Goal: Task Accomplishment & Management: Manage account settings

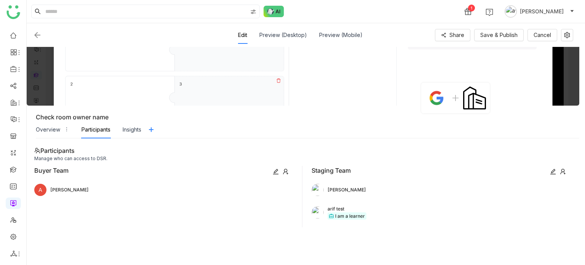
click at [560, 16] on button "[PERSON_NAME]" at bounding box center [539, 11] width 73 height 12
click at [470, 10] on div "1 Arif uddin" at bounding box center [306, 11] width 558 height 23
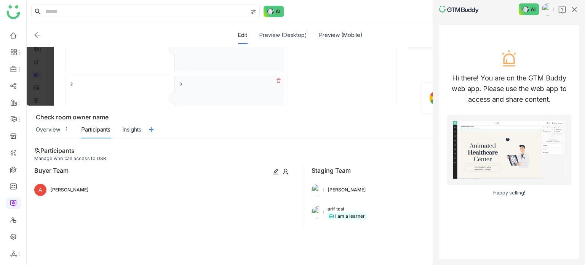
click at [526, 3] on div at bounding box center [508, 9] width 152 height 19
click at [527, 9] on img at bounding box center [528, 8] width 21 height 11
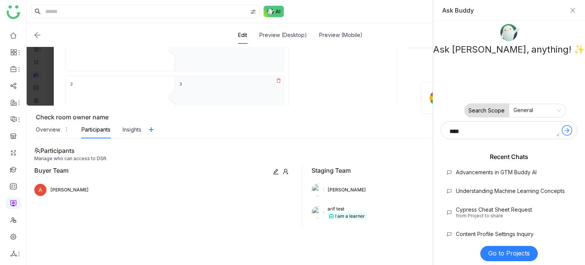
click at [525, 110] on nz-select-item "General" at bounding box center [537, 110] width 48 height 12
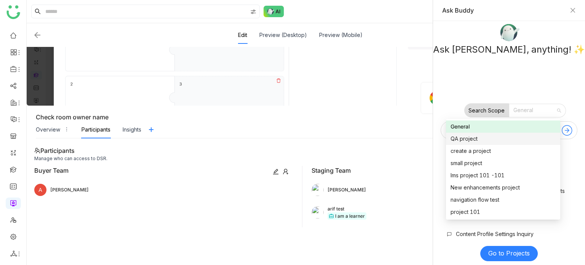
click at [438, 88] on div "Ask Buddy, anything! ✨ Search Scope General Recent Chats Advancements in GTM Bu…" at bounding box center [508, 143] width 152 height 244
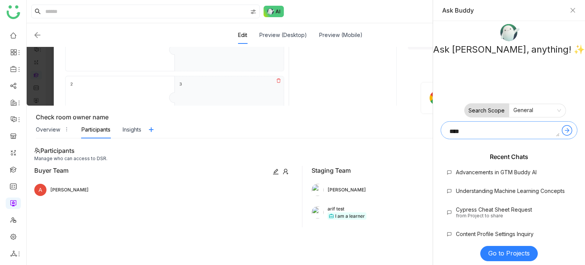
click at [461, 131] on textarea at bounding box center [502, 130] width 114 height 12
click at [464, 129] on textarea at bounding box center [502, 130] width 114 height 12
type textarea "*"
type textarea "*******"
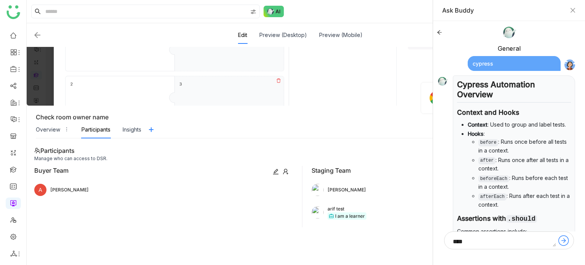
click at [498, 67] on div "cypress" at bounding box center [513, 63] width 93 height 15
click at [439, 33] on icon at bounding box center [438, 32] width 5 height 5
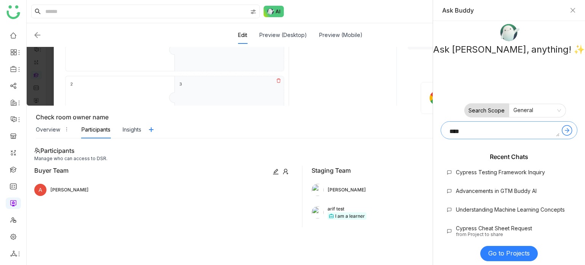
click at [504, 129] on textarea at bounding box center [502, 130] width 114 height 12
click at [511, 173] on div "Cypress Testing Framework Inquiry" at bounding box center [499, 172] width 89 height 6
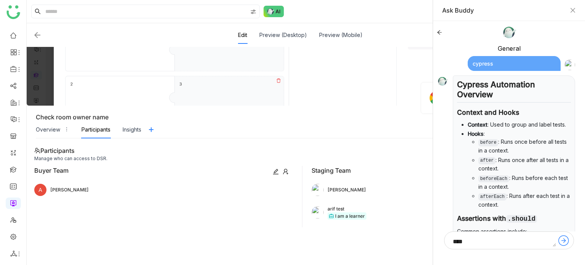
click at [514, 59] on div "cypress" at bounding box center [513, 63] width 93 height 15
click at [565, 64] on img at bounding box center [569, 64] width 11 height 11
click at [522, 69] on div "cypress" at bounding box center [513, 63] width 93 height 15
click at [487, 62] on div "cypress" at bounding box center [513, 63] width 93 height 15
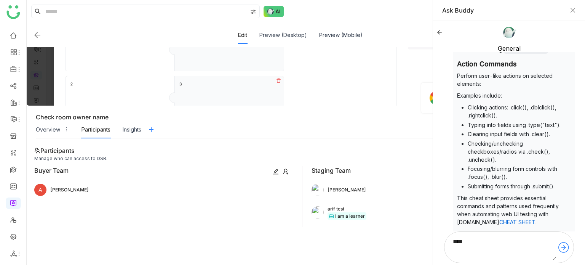
scroll to position [652, 0]
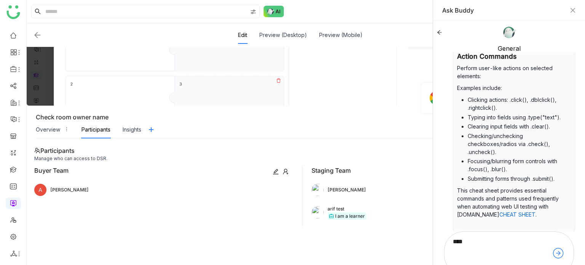
drag, startPoint x: 554, startPoint y: 244, endPoint x: 584, endPoint y: 282, distance: 48.8
click at [584, 264] on html "Hi there! You are on the GTM Buddy web app. Please use the web app to access an…" at bounding box center [508, 132] width 152 height 265
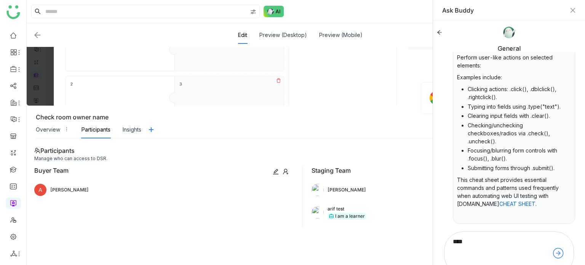
scroll to position [9, 0]
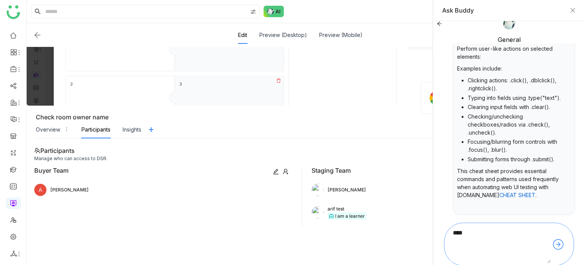
click at [493, 234] on textarea at bounding box center [499, 243] width 102 height 37
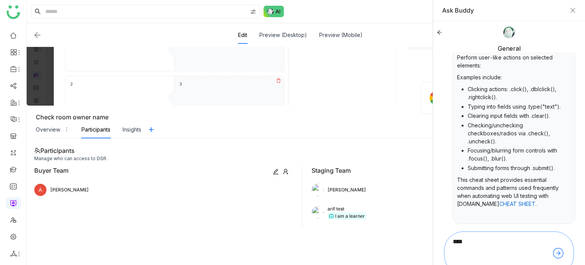
scroll to position [658, 0]
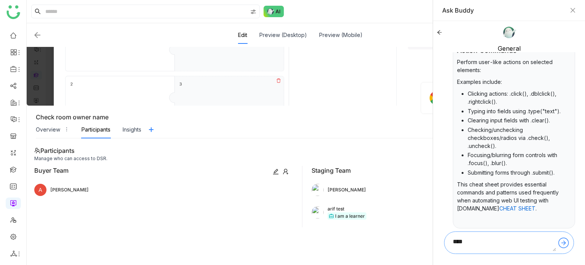
drag, startPoint x: 547, startPoint y: 261, endPoint x: 546, endPoint y: 241, distance: 20.6
click at [546, 241] on textarea at bounding box center [501, 242] width 107 height 17
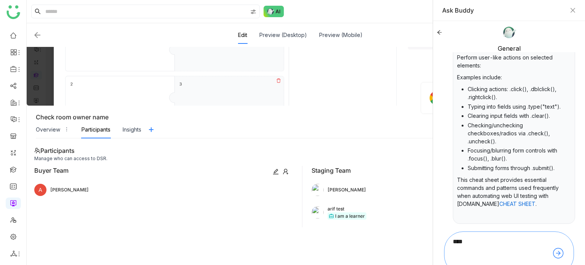
drag, startPoint x: 554, startPoint y: 248, endPoint x: 569, endPoint y: 282, distance: 37.8
click at [569, 264] on html "Hi there! You are on the GTM Buddy web app. Please use the web app to access an…" at bounding box center [508, 132] width 152 height 265
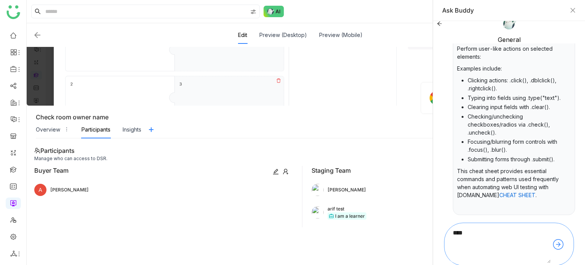
drag, startPoint x: 547, startPoint y: 260, endPoint x: 560, endPoint y: 282, distance: 25.9
click at [560, 264] on html "Hi there! You are on the GTM Buddy web app. Please use the web app to access an…" at bounding box center [508, 132] width 152 height 265
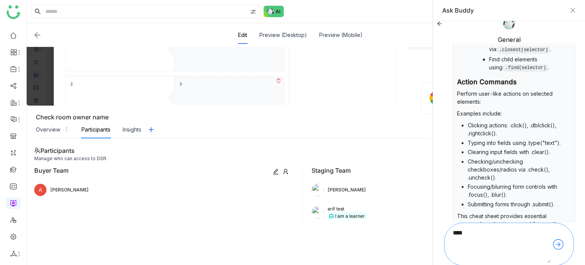
scroll to position [674, 0]
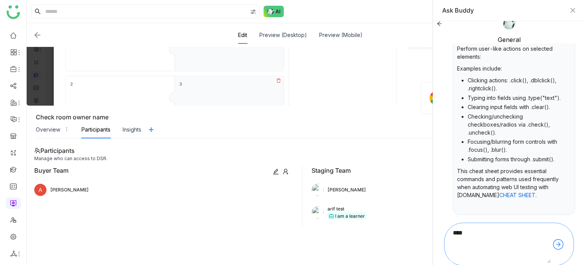
click at [499, 251] on textarea at bounding box center [499, 243] width 102 height 37
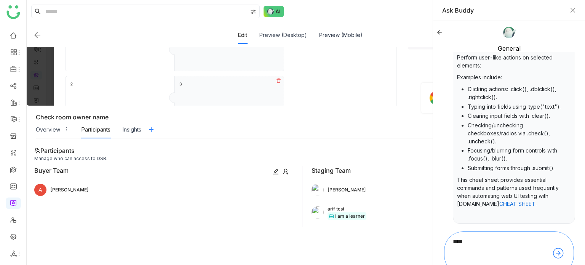
drag, startPoint x: 548, startPoint y: 261, endPoint x: 528, endPoint y: 282, distance: 28.8
click at [528, 264] on html "Hi there! You are on the GTM Buddy web app. Please use the web app to access an…" at bounding box center [508, 132] width 152 height 265
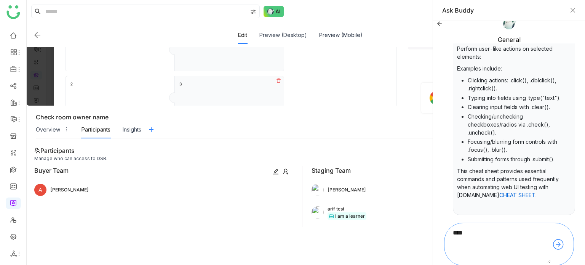
drag, startPoint x: 548, startPoint y: 258, endPoint x: 560, endPoint y: 282, distance: 27.1
click at [560, 264] on html "Hi there! You are on the GTM Buddy web app. Please use the web app to access an…" at bounding box center [508, 132] width 152 height 265
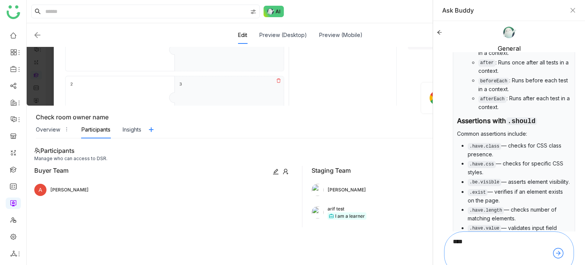
scroll to position [152, 0]
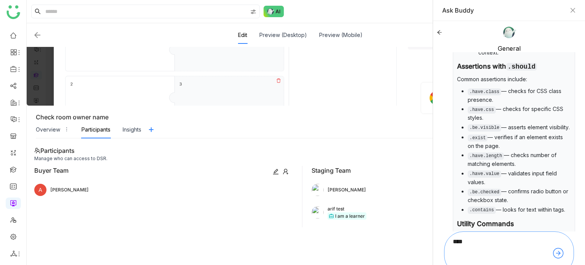
click at [439, 30] on icon at bounding box center [439, 32] width 5 height 4
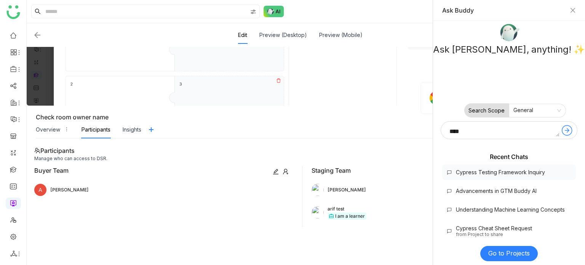
click at [483, 169] on div "Cypress Testing Framework Inquiry" at bounding box center [499, 172] width 89 height 6
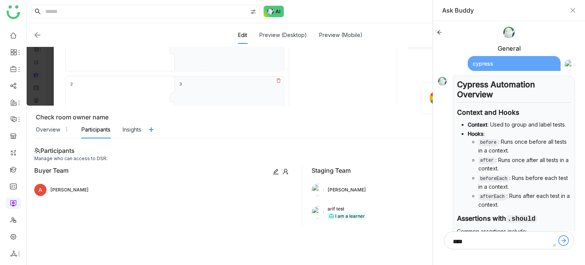
click at [437, 32] on icon at bounding box center [438, 32] width 5 height 5
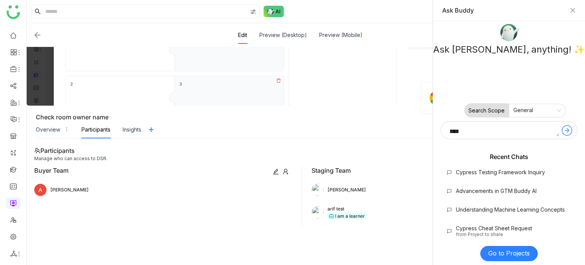
click at [531, 108] on nz-select-item "General" at bounding box center [537, 110] width 48 height 12
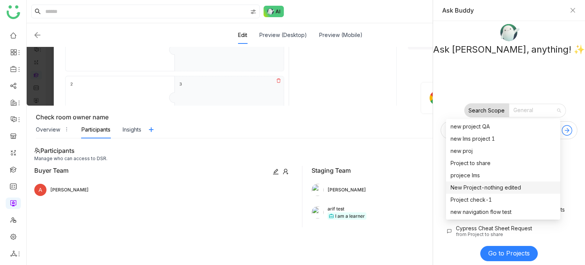
scroll to position [122, 0]
click at [480, 148] on div "projece lms" at bounding box center [502, 151] width 105 height 8
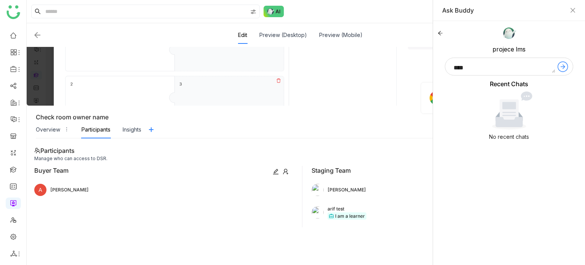
drag, startPoint x: 525, startPoint y: 106, endPoint x: 525, endPoint y: 97, distance: 9.5
click at [525, 97] on icon at bounding box center [509, 110] width 70 height 38
click at [525, 96] on icon at bounding box center [524, 96] width 3 height 1
click at [510, 66] on textarea at bounding box center [502, 67] width 106 height 12
type textarea "*******"
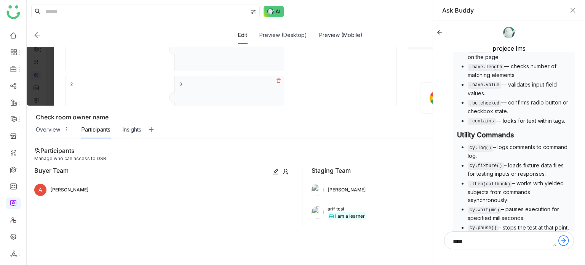
scroll to position [0, 0]
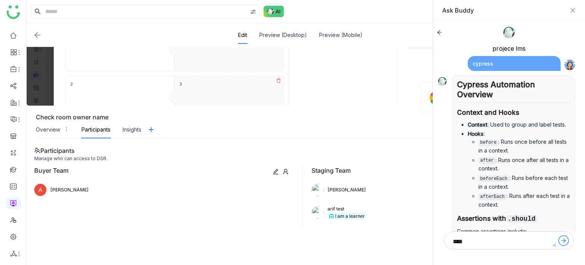
click at [439, 29] on div at bounding box center [508, 32] width 144 height 15
click at [437, 30] on icon at bounding box center [438, 32] width 5 height 5
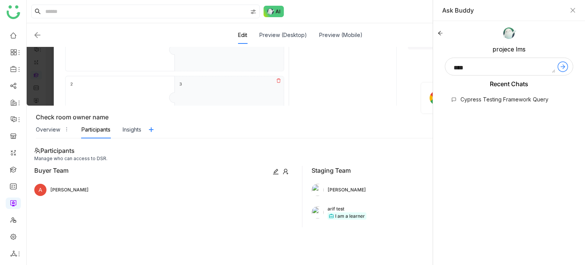
click at [437, 33] on icon at bounding box center [439, 32] width 5 height 5
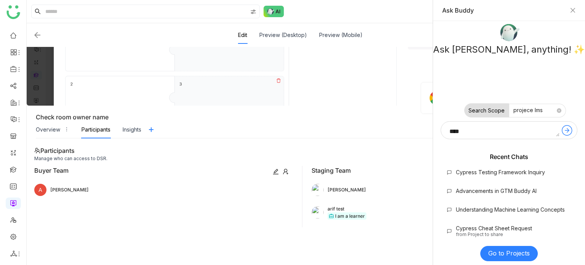
click at [541, 114] on nz-select-item "projece lms" at bounding box center [537, 110] width 48 height 12
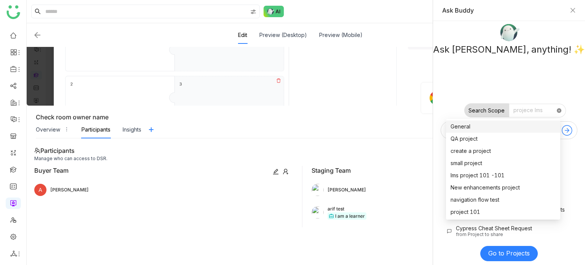
click at [558, 111] on icon at bounding box center [558, 110] width 5 height 5
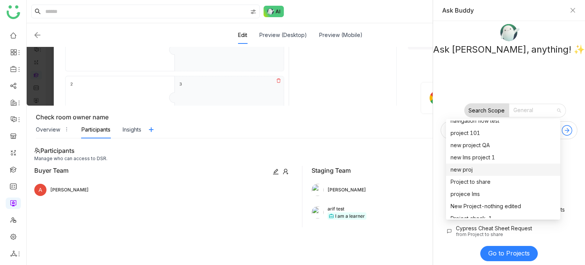
scroll to position [79, 0]
click at [491, 108] on label "Search Scope" at bounding box center [486, 110] width 45 height 14
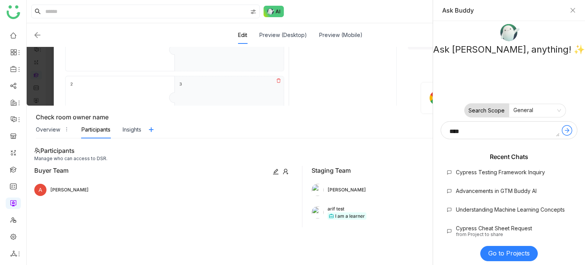
click at [491, 111] on label "Search Scope" at bounding box center [486, 110] width 45 height 14
click at [522, 111] on nz-select-item "General" at bounding box center [537, 110] width 48 height 12
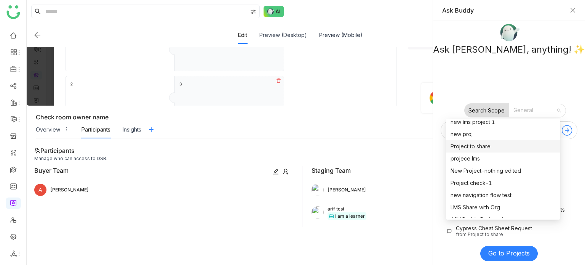
scroll to position [113, 0]
click at [472, 161] on div "projece lms" at bounding box center [502, 159] width 105 height 8
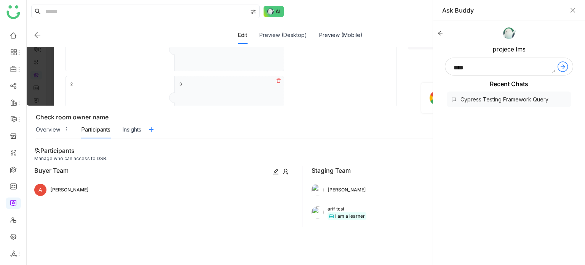
click at [496, 93] on div "Cypress Testing Framework Query" at bounding box center [508, 99] width 124 height 16
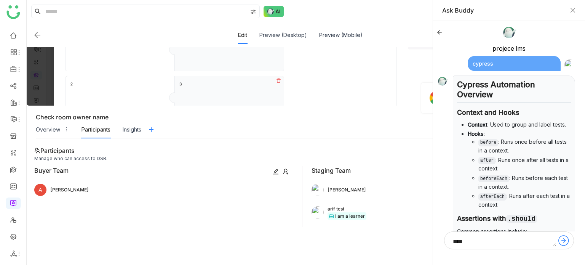
click at [529, 61] on div "cypress" at bounding box center [513, 63] width 93 height 15
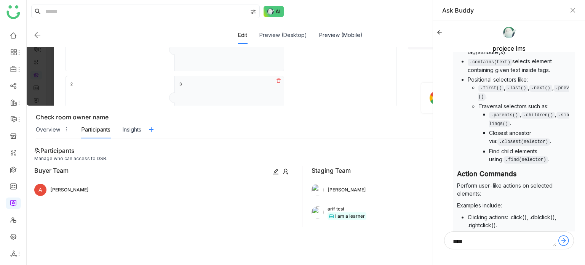
scroll to position [658, 0]
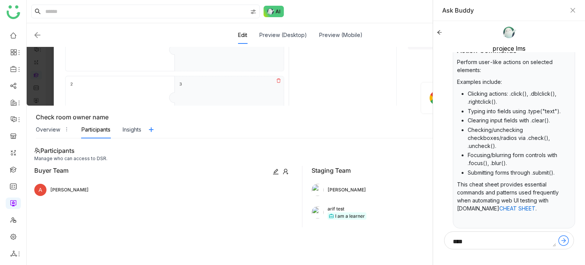
click at [439, 30] on icon at bounding box center [438, 32] width 5 height 5
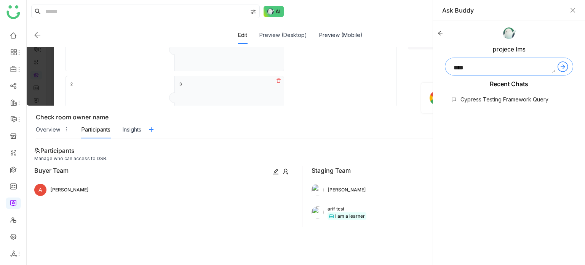
click at [510, 66] on textarea at bounding box center [502, 67] width 106 height 12
click at [500, 98] on div "Cypress Testing Framework Query" at bounding box center [504, 99] width 88 height 6
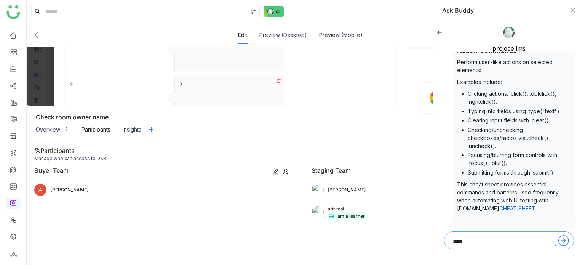
click at [502, 238] on textarea at bounding box center [501, 240] width 107 height 12
type textarea "*******"
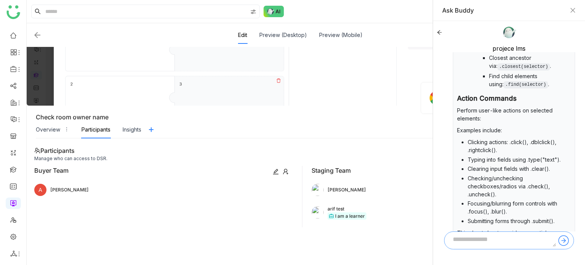
scroll to position [1495, 0]
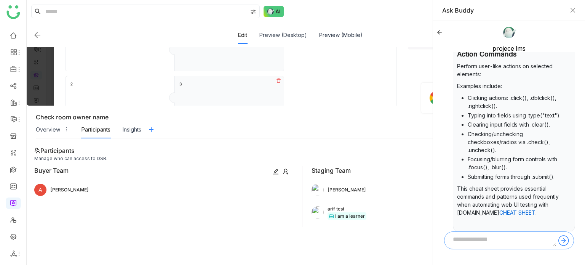
click at [496, 244] on textarea at bounding box center [501, 240] width 107 height 12
type textarea "**********"
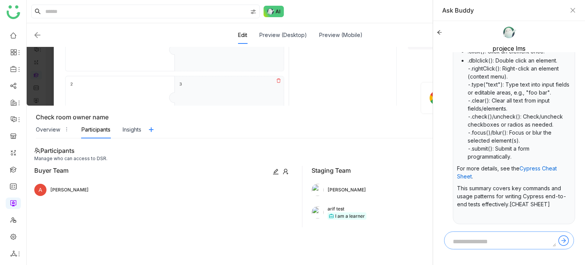
scroll to position [2323, 0]
type textarea "**********"
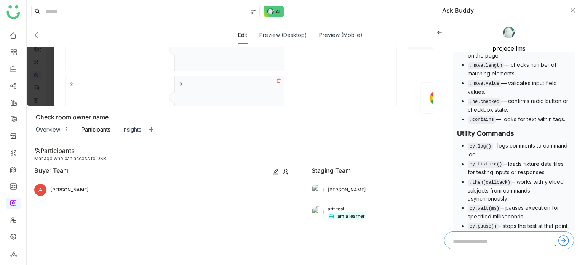
scroll to position [206, 0]
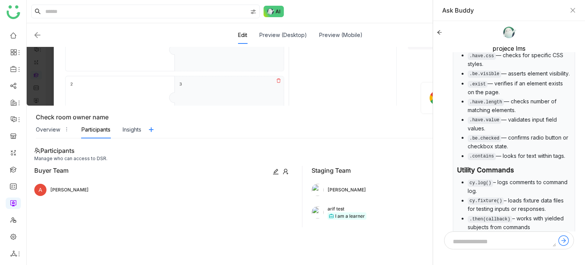
click at [438, 32] on icon at bounding box center [438, 32] width 5 height 5
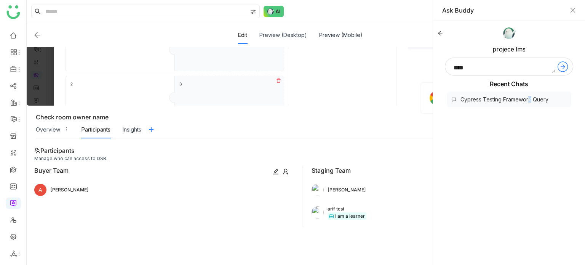
click at [526, 92] on div "Cypress Testing Framework Query" at bounding box center [508, 99] width 124 height 16
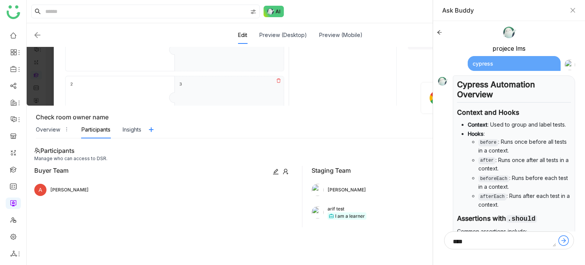
click at [437, 24] on div "projece lms cypress Cypress Automation Overview Context and Hooks Context : Use…" at bounding box center [508, 143] width 152 height 244
click at [438, 36] on div at bounding box center [508, 32] width 144 height 15
click at [442, 27] on div at bounding box center [508, 32] width 144 height 15
click at [440, 30] on icon at bounding box center [438, 32] width 5 height 5
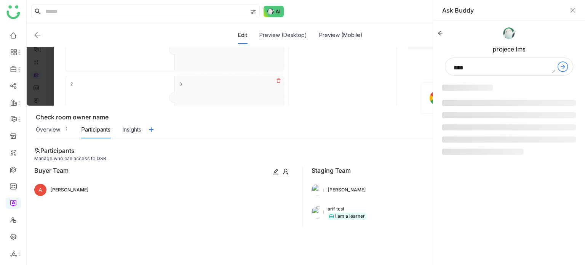
click at [440, 30] on icon at bounding box center [439, 32] width 5 height 5
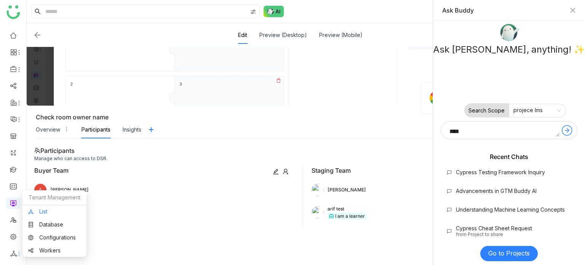
click at [61, 212] on link "List" at bounding box center [54, 211] width 53 height 5
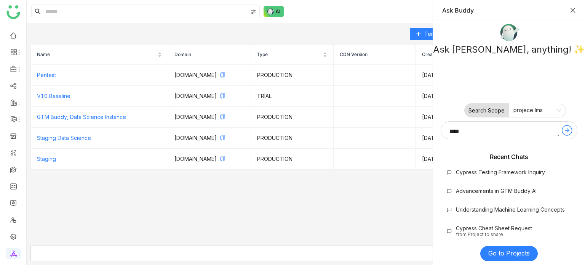
click at [568, 12] on div "Ask Buddy" at bounding box center [509, 10] width 134 height 8
click at [571, 11] on icon "Close" at bounding box center [572, 10] width 6 height 6
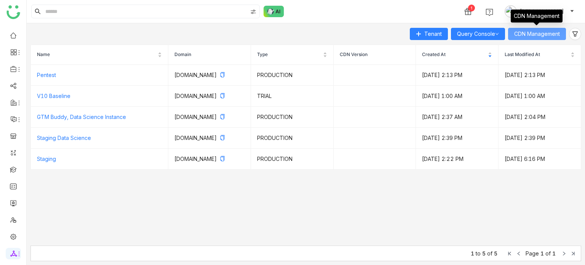
click at [542, 35] on span "CDN Management" at bounding box center [537, 34] width 46 height 8
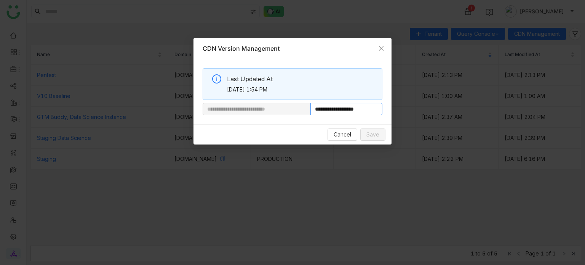
drag, startPoint x: 336, startPoint y: 111, endPoint x: 360, endPoint y: 108, distance: 24.2
click at [360, 108] on input "**********" at bounding box center [346, 109] width 72 height 12
click at [370, 108] on input "**********" at bounding box center [346, 109] width 72 height 12
paste input "**********"
type input "**********"
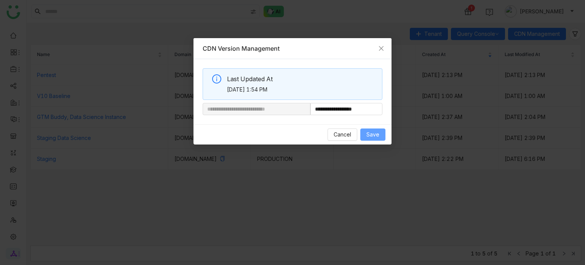
click at [376, 137] on span "Save" at bounding box center [372, 134] width 13 height 8
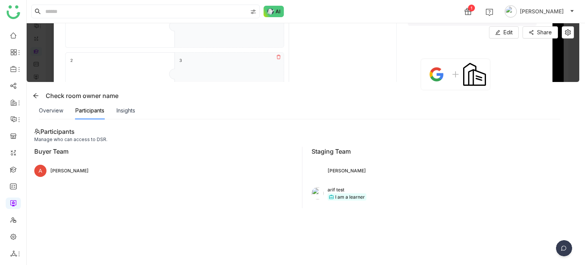
click at [282, 4] on div "1 Arif uddin" at bounding box center [306, 11] width 558 height 23
click at [279, 11] on img at bounding box center [273, 11] width 21 height 11
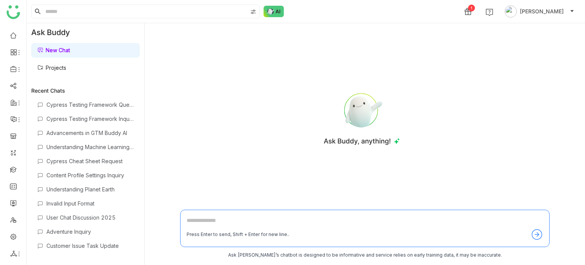
click at [66, 71] on link "Projects" at bounding box center [51, 67] width 29 height 6
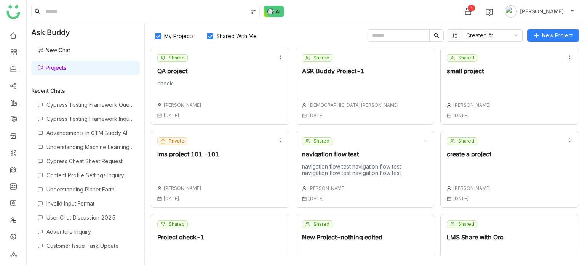
click at [407, 32] on input "text" at bounding box center [398, 35] width 61 height 11
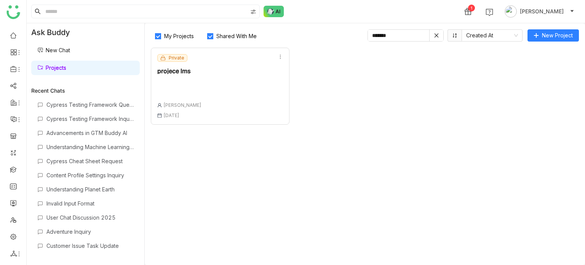
type input "*******"
click at [181, 78] on div "Private projece lms Arif uddin 25 Aug , 2025" at bounding box center [179, 86] width 44 height 64
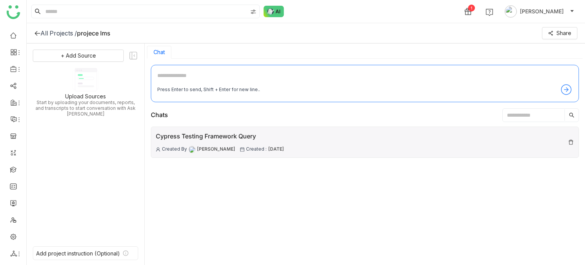
click at [219, 138] on div "Cypress Testing Framework Query" at bounding box center [220, 136] width 128 height 10
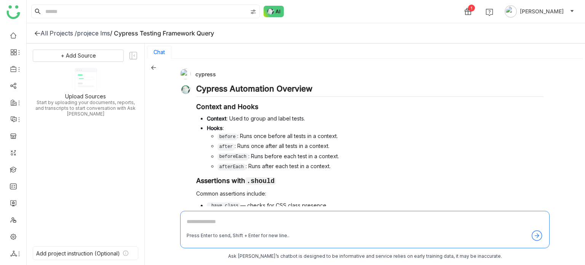
click at [152, 66] on icon at bounding box center [153, 67] width 5 height 5
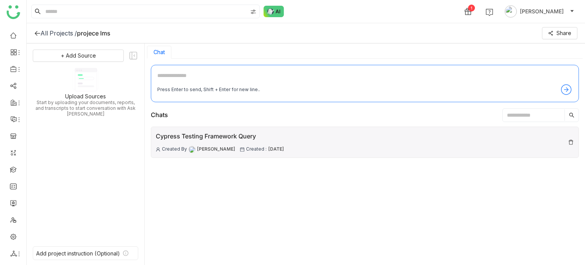
click at [200, 142] on div "Cypress Testing Framework Query Created By Arif uddin Created : 29 Aug , 2025" at bounding box center [220, 141] width 128 height 21
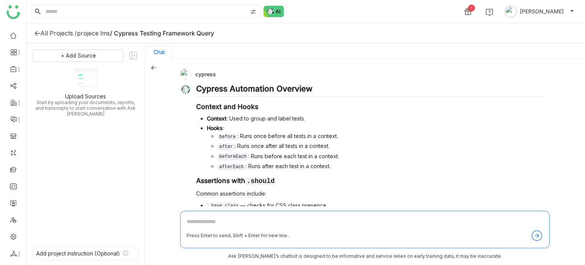
click at [150, 67] on div "cypress Cypress Automation Overview Context and Hooks Context : Used to group a…" at bounding box center [365, 162] width 440 height 207
click at [154, 67] on icon at bounding box center [153, 67] width 5 height 4
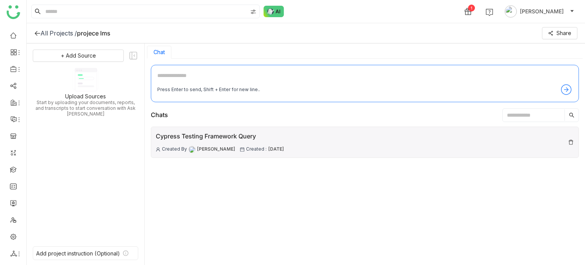
click at [215, 147] on span "[PERSON_NAME]" at bounding box center [216, 148] width 38 height 7
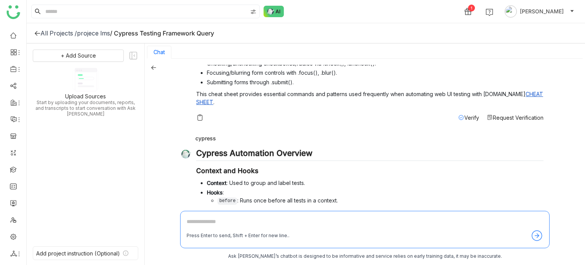
scroll to position [427, 0]
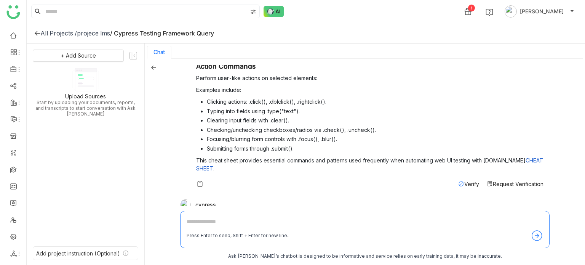
click at [39, 35] on icon at bounding box center [37, 33] width 6 height 6
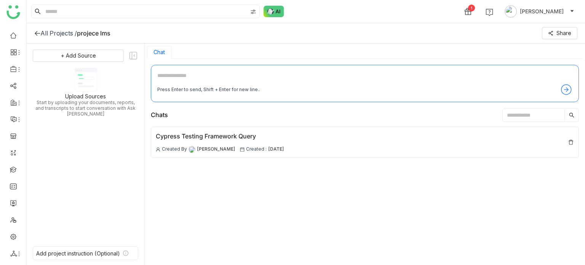
click at [39, 35] on icon at bounding box center [37, 33] width 6 height 6
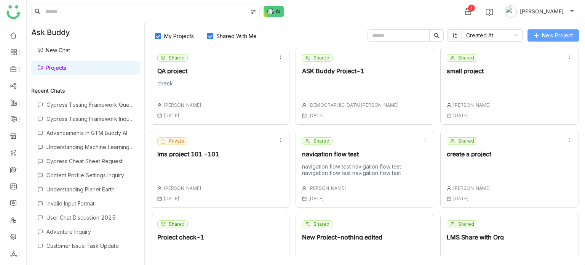
click at [545, 38] on span "New Project" at bounding box center [557, 35] width 31 height 8
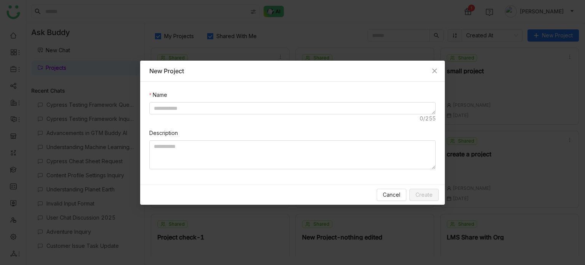
click at [253, 123] on form "Name Description" at bounding box center [292, 133] width 286 height 85
click at [260, 114] on textarea at bounding box center [292, 108] width 286 height 12
click at [266, 110] on textarea at bounding box center [292, 108] width 286 height 12
type textarea "*"
type textarea "**********"
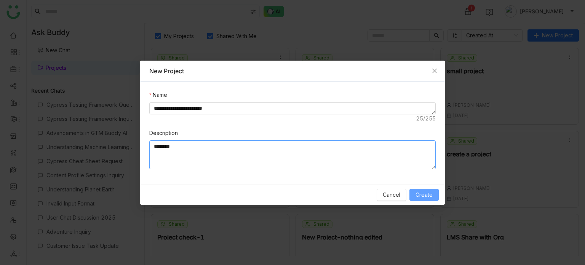
type textarea "********"
click at [429, 195] on span "Create" at bounding box center [423, 194] width 17 height 8
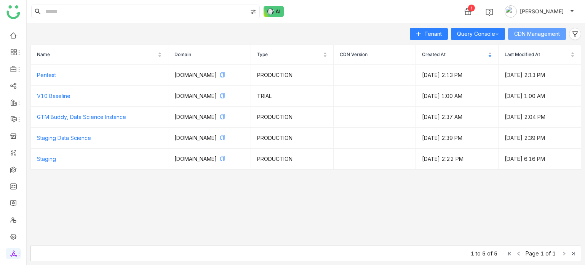
click at [545, 32] on span "CDN Management" at bounding box center [537, 34] width 46 height 8
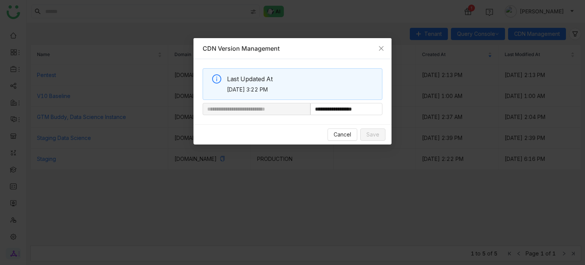
click at [324, 15] on nz-modal-container "**********" at bounding box center [292, 132] width 585 height 265
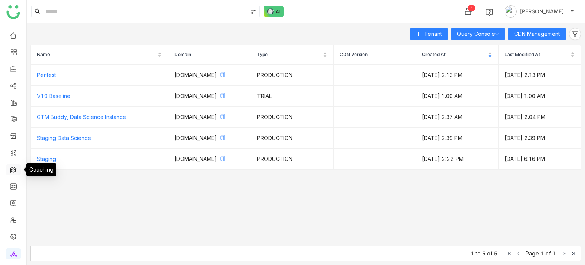
click at [16, 170] on link at bounding box center [13, 169] width 7 height 6
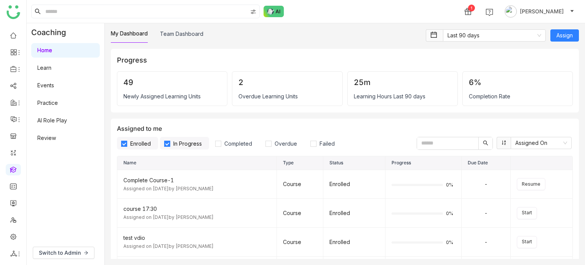
click at [51, 71] on link "Learn" at bounding box center [44, 67] width 14 height 6
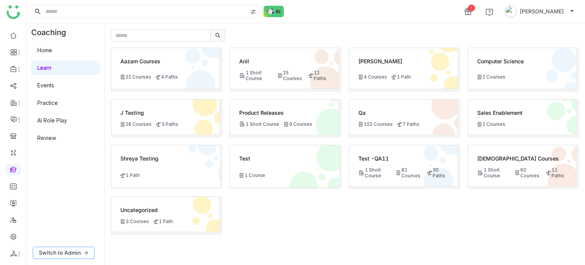
click at [81, 247] on button "Switch to Admin" at bounding box center [64, 252] width 62 height 12
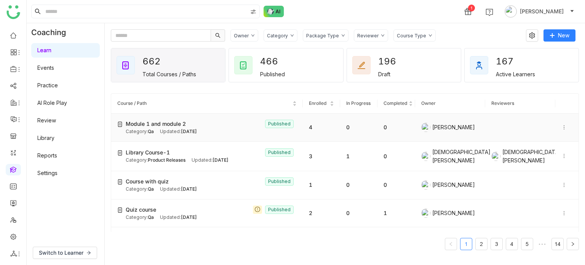
click at [197, 129] on span "[DATE]" at bounding box center [189, 131] width 16 height 6
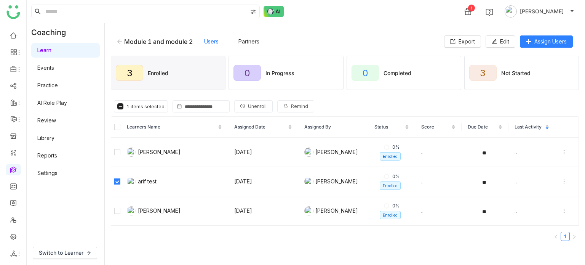
click at [248, 105] on span "Unenroll" at bounding box center [257, 106] width 19 height 7
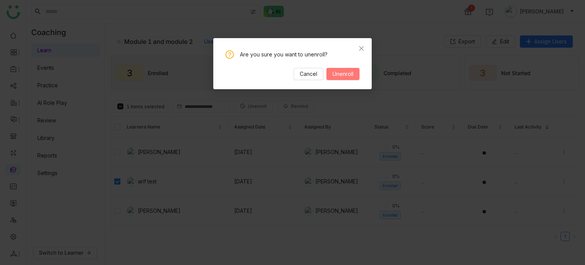
click at [351, 70] on span "Unenroll" at bounding box center [342, 74] width 21 height 8
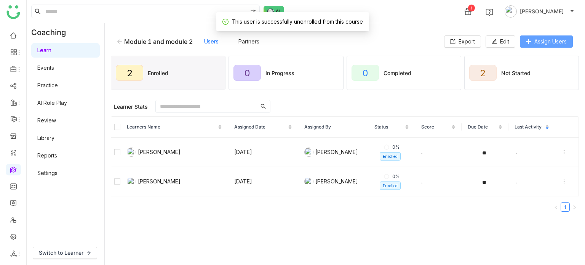
click at [560, 38] on button "Assign Users" at bounding box center [546, 41] width 53 height 12
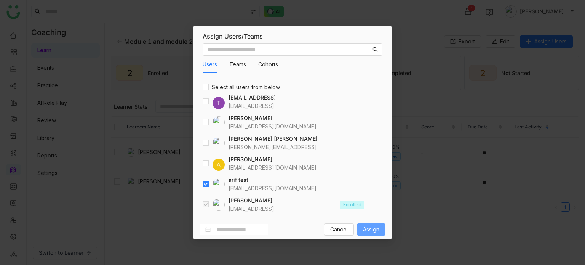
click at [375, 233] on button "Assign" at bounding box center [371, 229] width 29 height 12
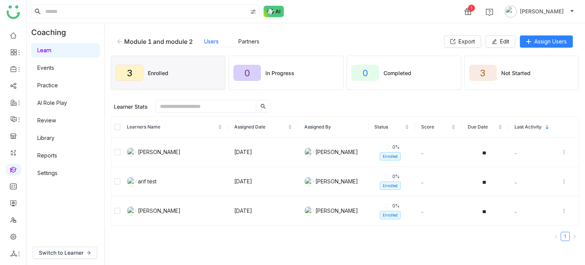
click at [51, 47] on link "Learn" at bounding box center [44, 50] width 14 height 6
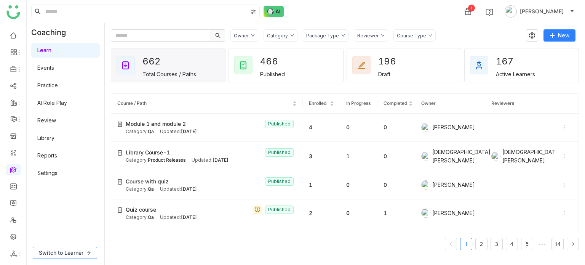
click at [55, 249] on span "Switch to Learner" at bounding box center [61, 252] width 45 height 8
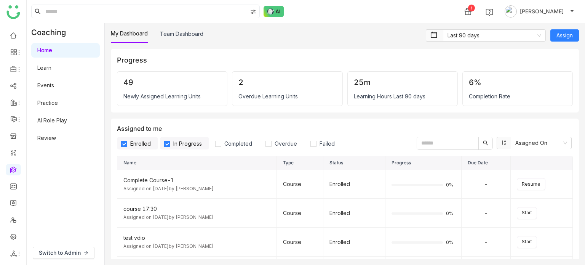
click at [51, 64] on link "Learn" at bounding box center [44, 67] width 14 height 6
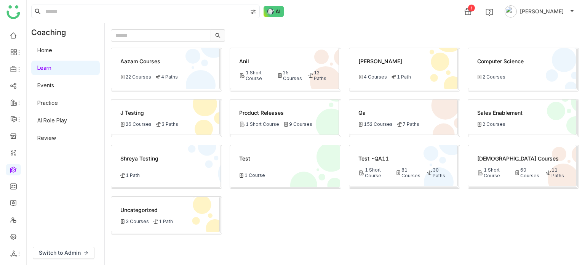
click at [382, 110] on div "Qa" at bounding box center [403, 112] width 90 height 8
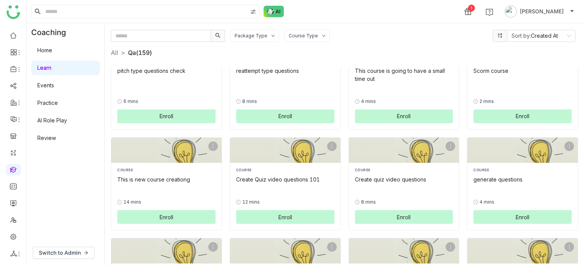
scroll to position [428, 0]
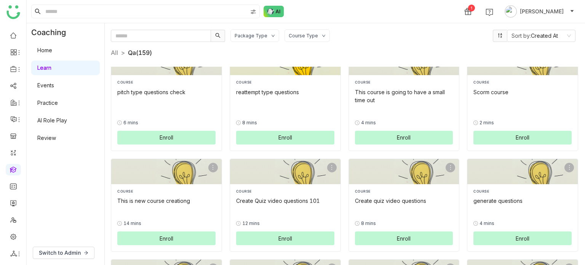
click at [272, 134] on button "Enroll" at bounding box center [285, 138] width 98 height 14
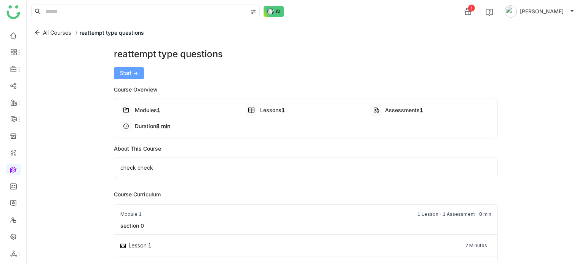
click at [136, 73] on span "Start ->" at bounding box center [129, 73] width 18 height 8
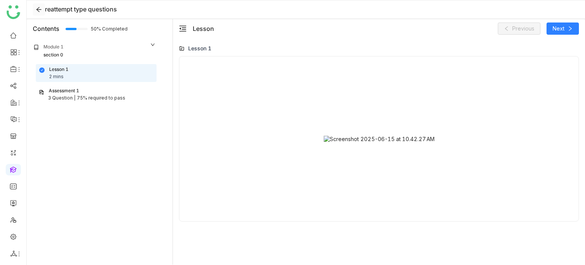
click at [41, 9] on icon at bounding box center [39, 9] width 6 height 6
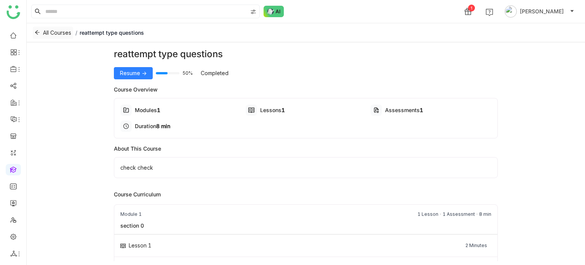
click at [39, 29] on button "All Courses" at bounding box center [53, 33] width 40 height 12
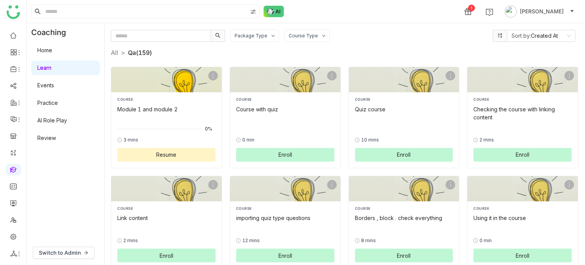
click at [152, 108] on div "Module 1 and module 2" at bounding box center [166, 109] width 98 height 8
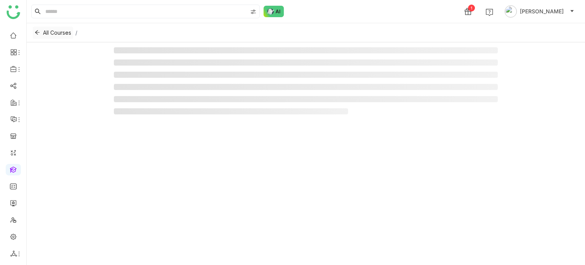
click at [37, 32] on icon at bounding box center [37, 32] width 5 height 4
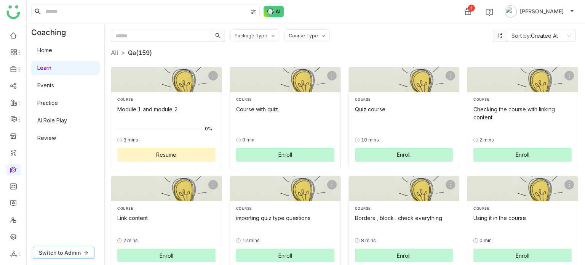
click at [86, 247] on button "Switch to Admin" at bounding box center [64, 252] width 62 height 12
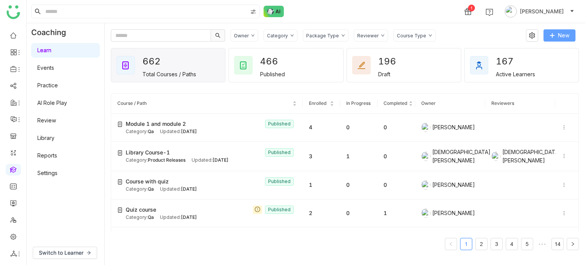
click at [566, 36] on span "New" at bounding box center [563, 35] width 11 height 8
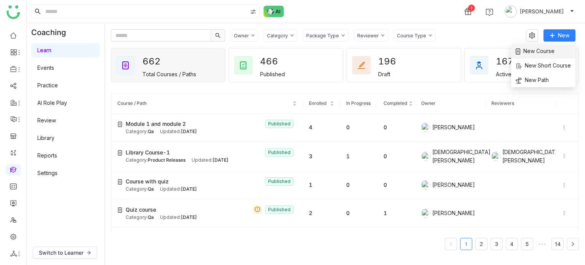
click at [528, 54] on span "New Course" at bounding box center [534, 51] width 39 height 8
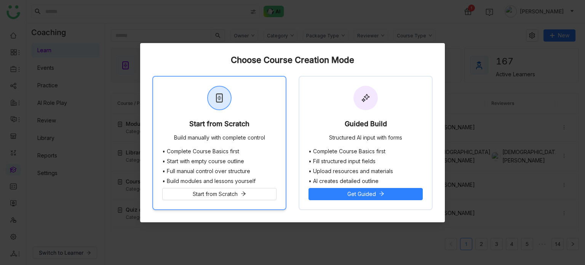
click at [259, 107] on div "Start from Scratch Build manually with complete control" at bounding box center [219, 113] width 132 height 72
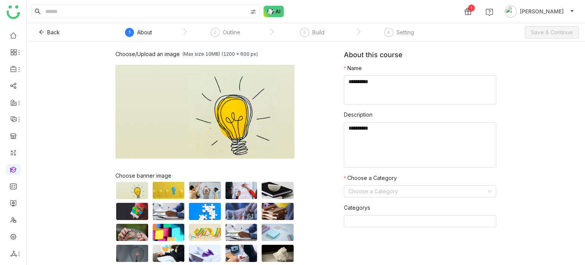
click at [467, 64] on nz-form-item "Name" at bounding box center [420, 84] width 152 height 40
click at [458, 86] on textarea at bounding box center [420, 89] width 152 height 29
type textarea "**********"
type textarea "*****"
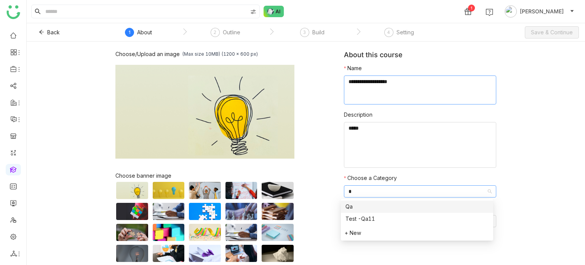
type input "**"
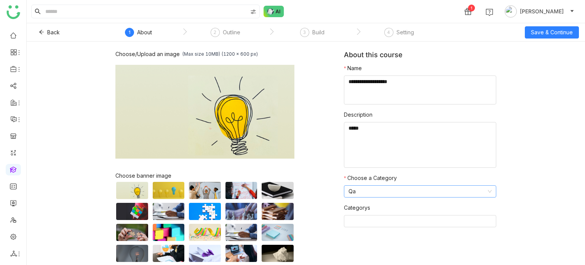
click at [530, 39] on div "Back 1 About 2 Outline 3 Build 4 Setting Save & Continue" at bounding box center [306, 32] width 558 height 18
click at [544, 32] on span "Save & Continue" at bounding box center [552, 32] width 42 height 8
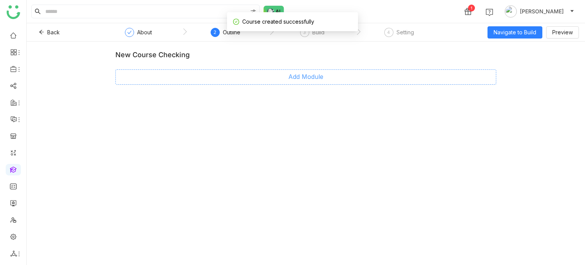
click at [349, 84] on button "Add Module" at bounding box center [305, 76] width 381 height 15
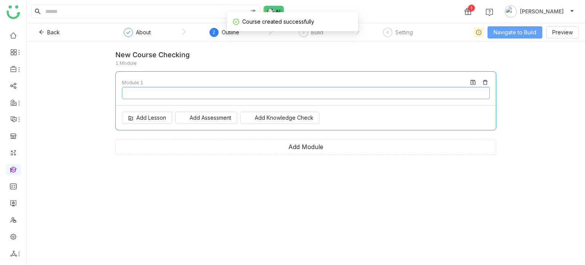
type input "********"
click at [516, 35] on span "Navigate to Build" at bounding box center [514, 32] width 43 height 8
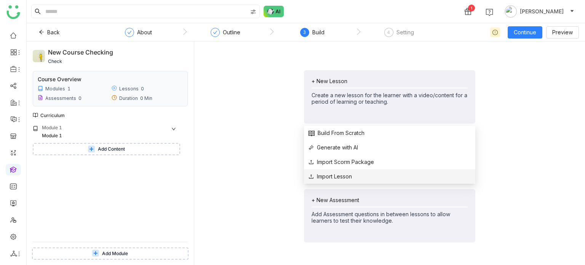
click at [324, 177] on span "Import Lesson" at bounding box center [329, 176] width 43 height 8
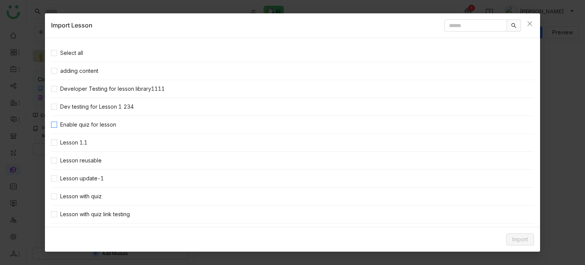
click at [80, 126] on span "Enable quiz for lesson" at bounding box center [88, 124] width 62 height 8
click at [513, 236] on span "Import" at bounding box center [520, 239] width 16 height 8
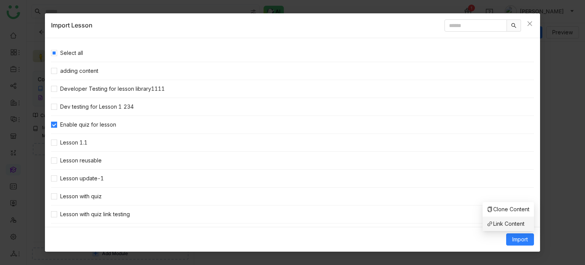
click at [510, 220] on span "Link Content" at bounding box center [505, 223] width 37 height 8
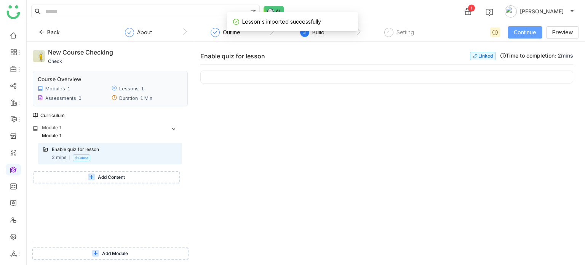
click at [530, 33] on span "Continue" at bounding box center [525, 32] width 22 height 8
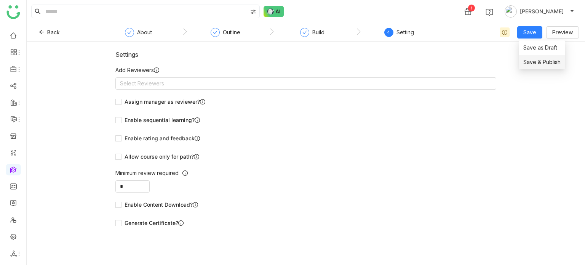
click at [538, 65] on span "Save & Publish" at bounding box center [541, 62] width 37 height 8
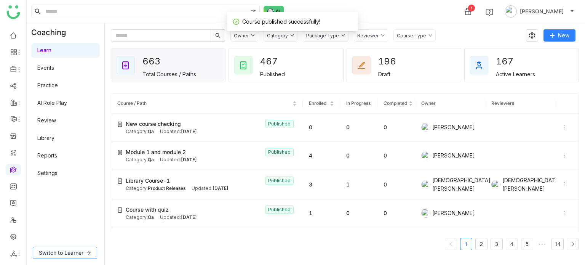
click at [62, 248] on span "Switch to Learner" at bounding box center [61, 252] width 45 height 8
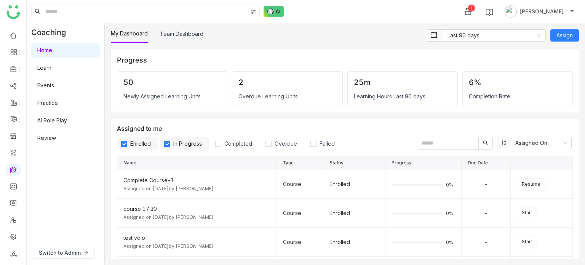
click at [51, 69] on link "Learn" at bounding box center [44, 67] width 14 height 6
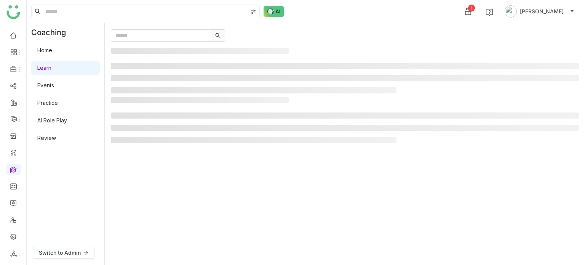
click at [256, 80] on div "Coaching Home Learn Events Practice AI Role Play Review Switch to Admin" at bounding box center [306, 143] width 558 height 241
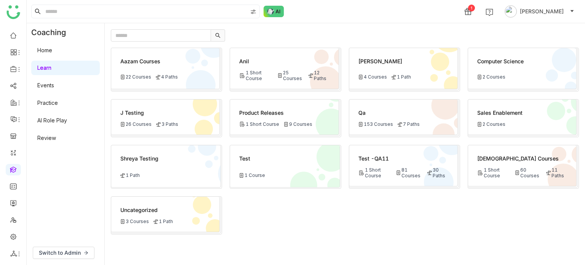
click at [396, 118] on div "Qa 153 Courses 7 Paths" at bounding box center [403, 116] width 108 height 35
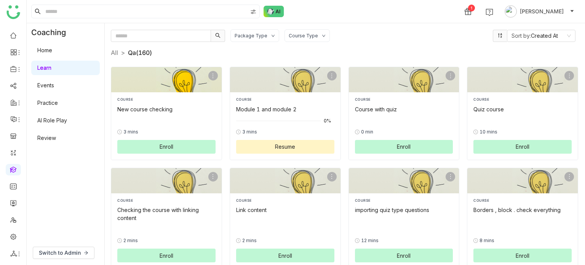
click at [172, 104] on div "COURSE New course checking" at bounding box center [166, 105] width 98 height 16
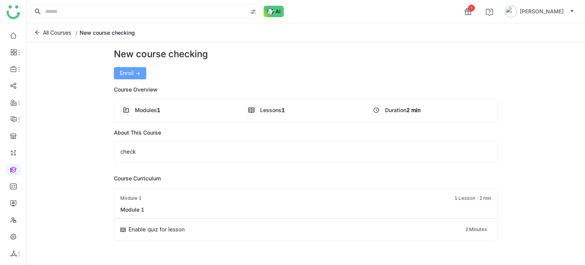
click at [121, 76] on span "Enroll ->" at bounding box center [130, 73] width 20 height 8
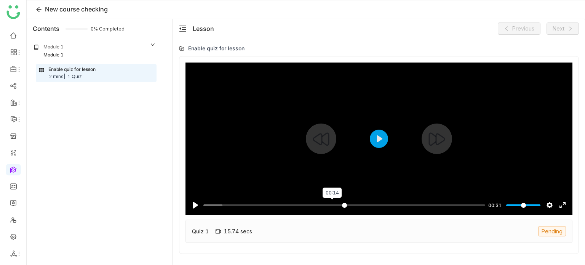
click at [332, 205] on input "Seek" at bounding box center [344, 204] width 282 height 7
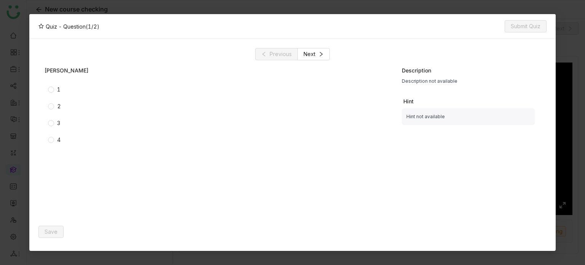
type input "*****"
click at [0, 43] on nz-modal-container "Quiz - Question (1/2) Time Left 58 secs Submit Quiz Previous Next sigle 1 2 3 4…" at bounding box center [292, 132] width 585 height 265
click at [15, 101] on nz-modal-container "Quiz - Question (1/2) Time Left 55 secs Submit Quiz Previous Next sigle 1 2 3 4…" at bounding box center [292, 132] width 585 height 265
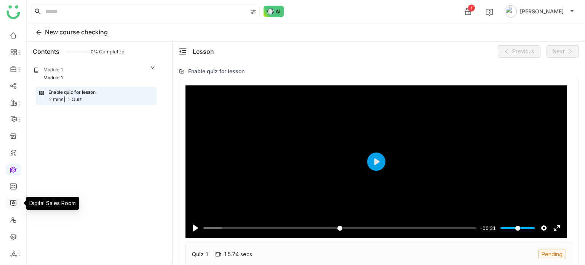
click at [12, 199] on link at bounding box center [13, 202] width 7 height 6
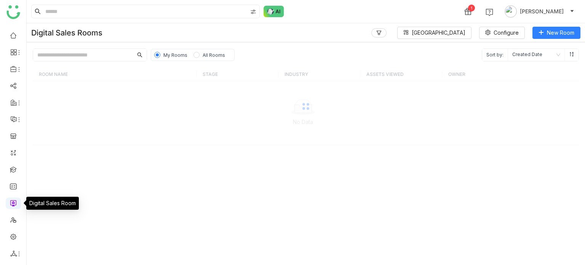
click at [14, 203] on link at bounding box center [13, 202] width 7 height 6
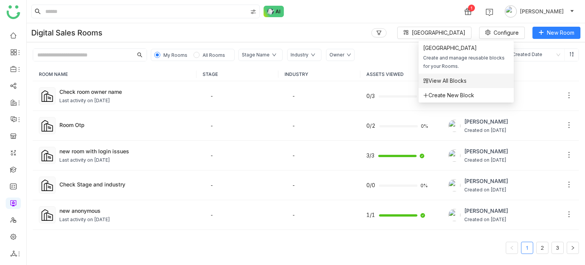
click at [447, 85] on span "View All Blocks" at bounding box center [444, 81] width 43 height 8
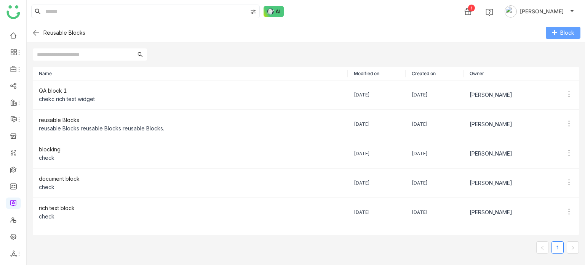
click at [565, 30] on span "Block" at bounding box center [567, 33] width 14 height 8
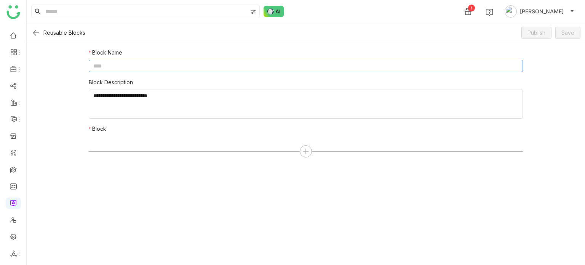
click at [256, 68] on input at bounding box center [306, 66] width 434 height 12
type input "*"
type input "********"
type textarea "********"
click at [305, 151] on icon at bounding box center [305, 151] width 5 height 1
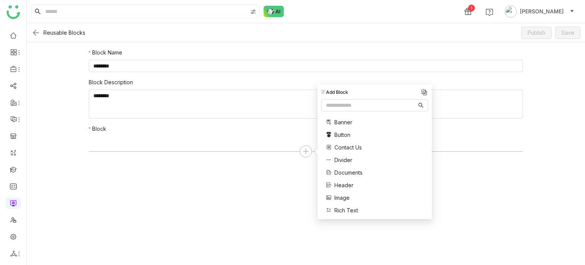
click at [345, 174] on span "Documents" at bounding box center [348, 172] width 28 height 8
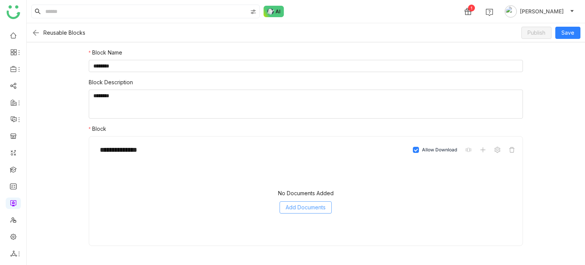
click at [312, 212] on button "Add Documents" at bounding box center [305, 207] width 52 height 12
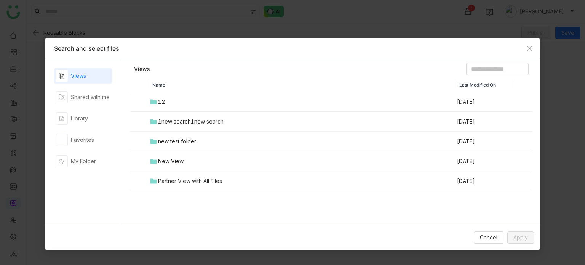
click at [171, 99] on td "12" at bounding box center [302, 102] width 307 height 20
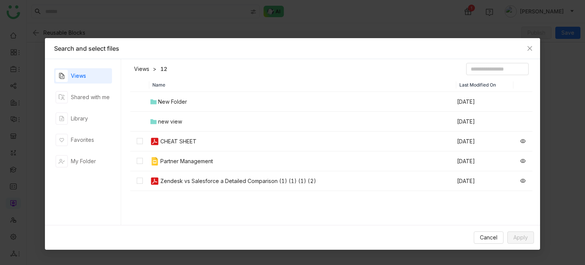
click at [160, 143] on div "CHEAT SHEET" at bounding box center [178, 141] width 36 height 8
click at [526, 238] on span "Apply" at bounding box center [520, 237] width 14 height 8
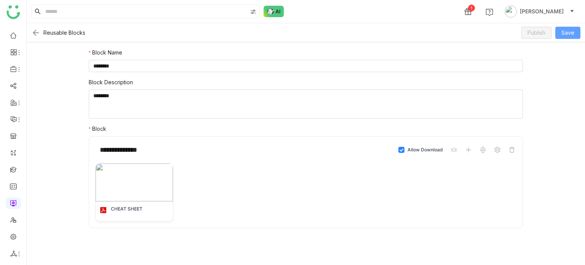
click at [567, 36] on span "Save" at bounding box center [567, 33] width 13 height 8
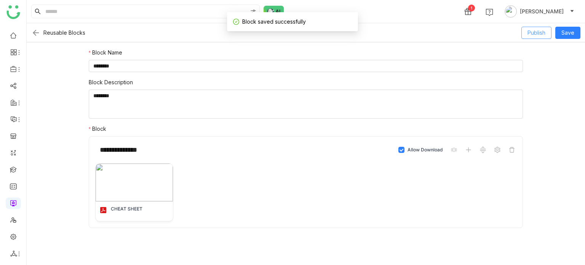
click at [540, 37] on button "Publish" at bounding box center [536, 33] width 30 height 12
click at [38, 33] on img at bounding box center [35, 32] width 9 height 9
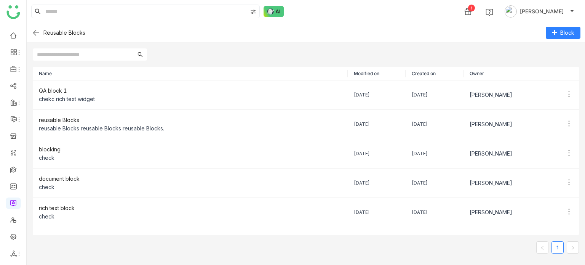
click at [33, 35] on img at bounding box center [35, 32] width 9 height 9
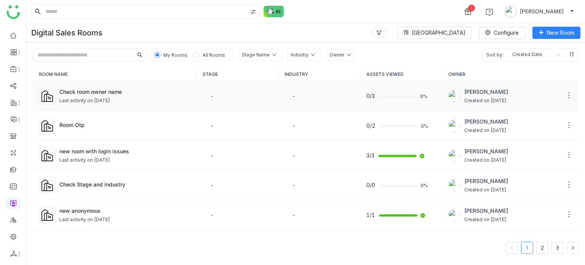
click at [108, 108] on td "Check room owner name Last activity on Aug 29, 2025" at bounding box center [115, 96] width 164 height 30
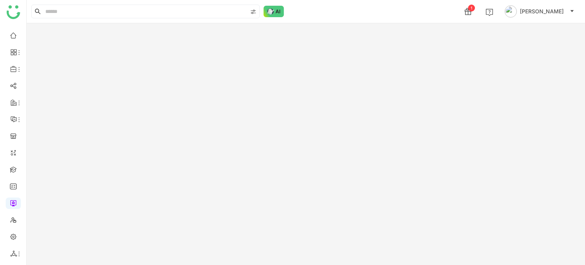
click at [108, 103] on gtmb-room-detail at bounding box center [306, 143] width 558 height 241
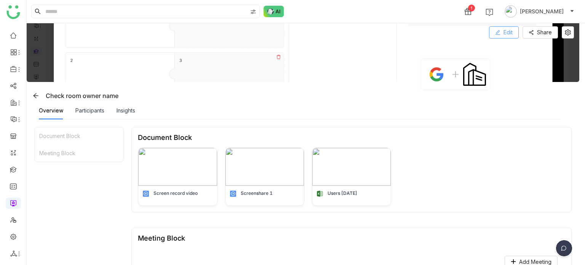
click at [502, 29] on button "Edit" at bounding box center [504, 32] width 30 height 12
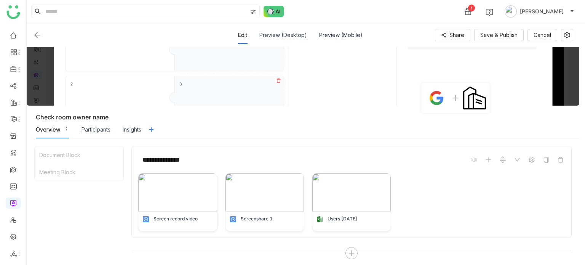
scroll to position [170, 0]
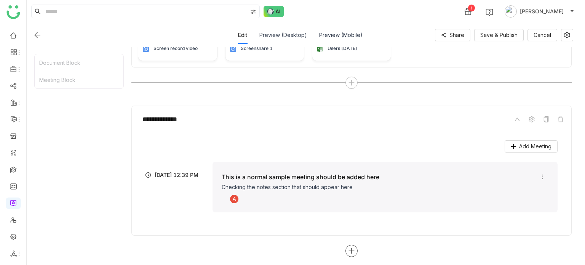
click at [352, 252] on icon at bounding box center [351, 250] width 7 height 7
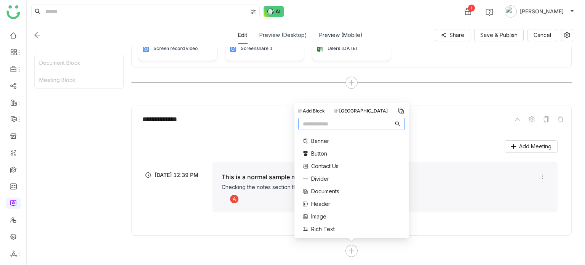
click at [361, 108] on div "Block Library" at bounding box center [361, 110] width 54 height 7
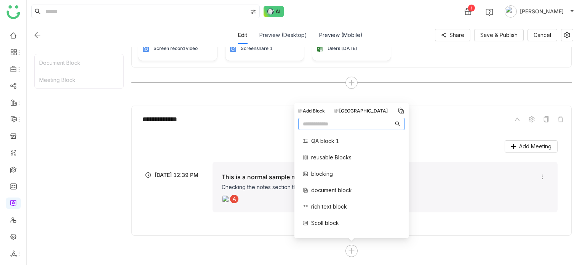
click at [353, 125] on input "text" at bounding box center [348, 124] width 91 height 8
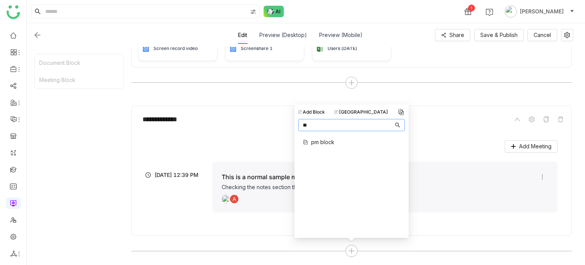
type input "**"
click at [326, 139] on span "pm block" at bounding box center [322, 142] width 23 height 8
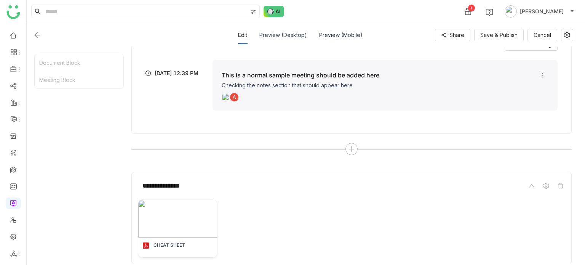
scroll to position [300, 0]
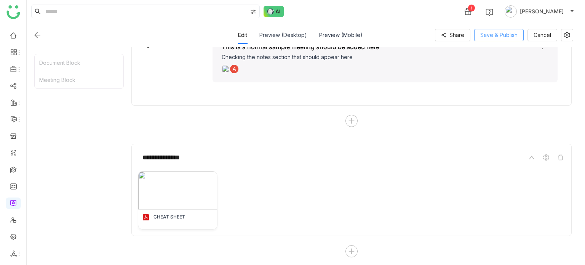
click at [501, 35] on span "Save & Publish" at bounding box center [498, 35] width 37 height 8
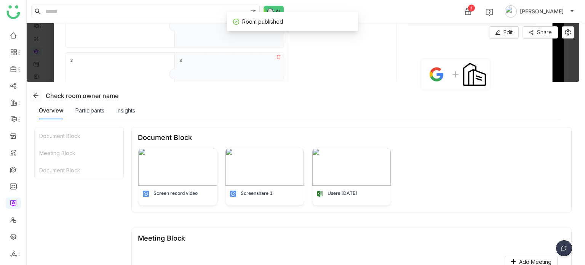
click at [35, 94] on icon at bounding box center [36, 96] width 6 height 6
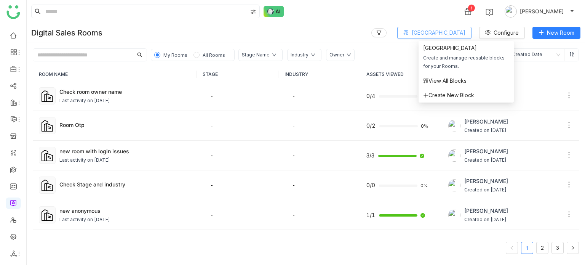
click at [449, 37] on button "Block Library" at bounding box center [434, 33] width 74 height 12
click at [446, 81] on span "View All Blocks" at bounding box center [444, 81] width 43 height 8
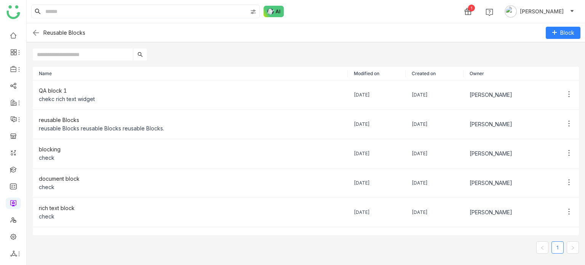
click at [112, 54] on input "text" at bounding box center [83, 54] width 100 height 12
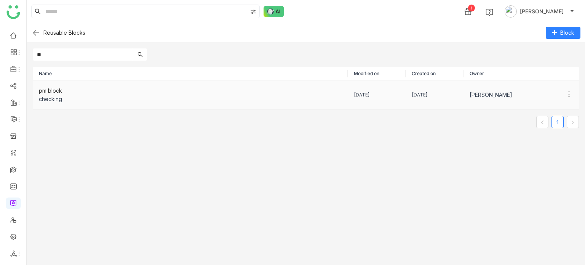
type input "**"
click at [565, 96] on icon at bounding box center [569, 94] width 8 height 8
click at [538, 123] on span "Show Usage" at bounding box center [522, 123] width 40 height 8
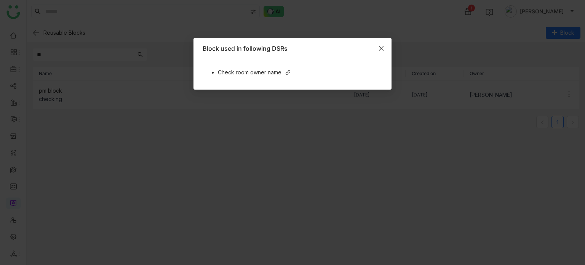
click at [377, 48] on span "Close" at bounding box center [381, 48] width 21 height 21
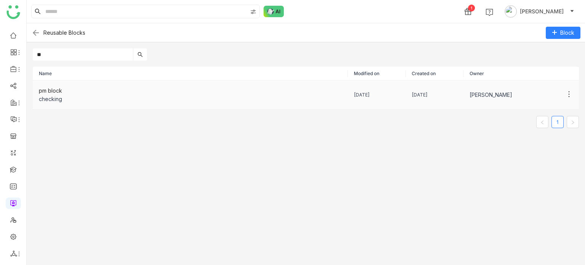
click at [147, 87] on div "pm block" at bounding box center [190, 90] width 303 height 8
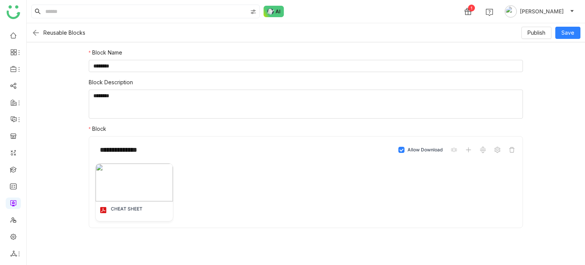
click at [38, 35] on img at bounding box center [35, 32] width 9 height 9
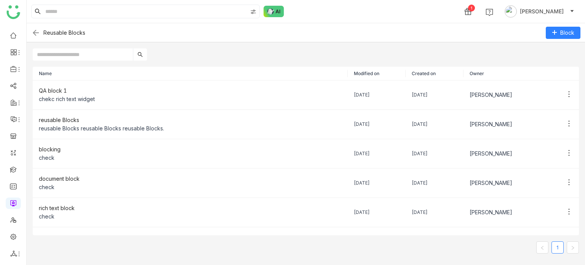
click at [88, 53] on input "text" at bounding box center [83, 54] width 100 height 12
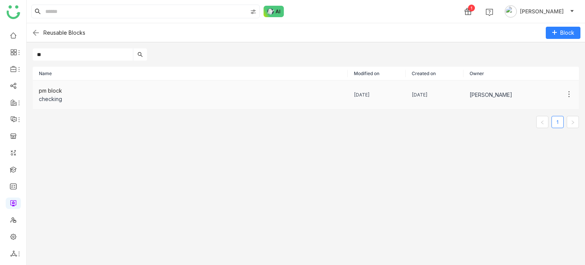
type input "**"
click at [108, 88] on div "pm block" at bounding box center [190, 90] width 303 height 8
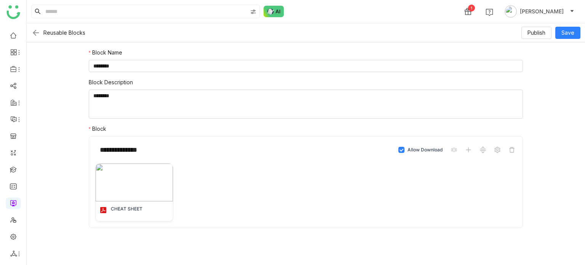
click at [34, 34] on img at bounding box center [35, 32] width 9 height 9
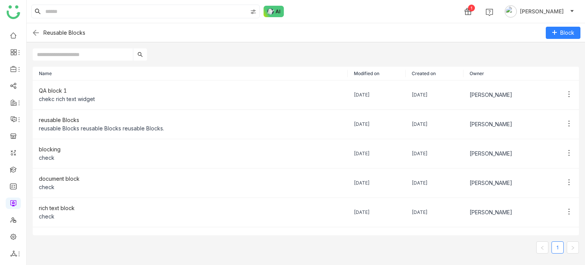
click at [34, 34] on img at bounding box center [35, 32] width 9 height 9
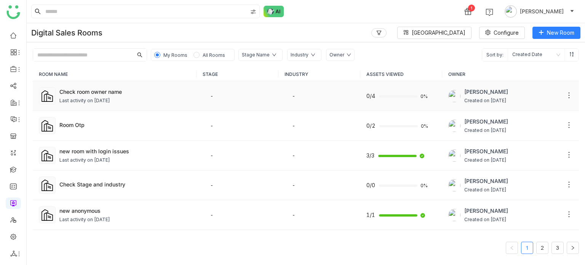
click at [101, 96] on div "Check room owner name Last activity on Aug 29, 2025" at bounding box center [124, 96] width 131 height 17
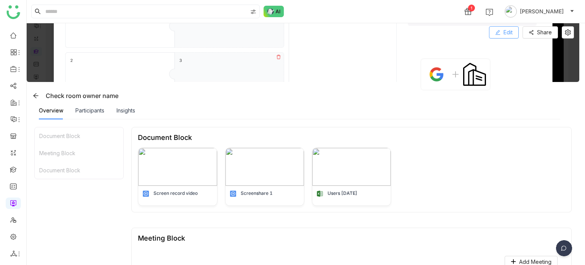
click at [507, 33] on span "Edit" at bounding box center [507, 32] width 9 height 8
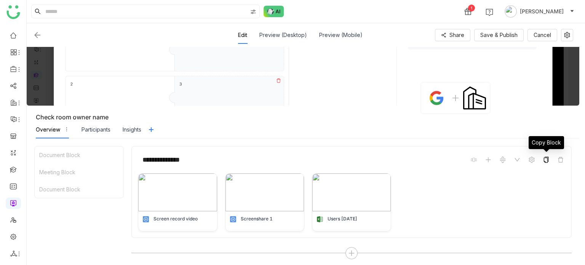
click at [546, 160] on icon at bounding box center [546, 159] width 6 height 6
click at [547, 161] on icon at bounding box center [546, 159] width 6 height 6
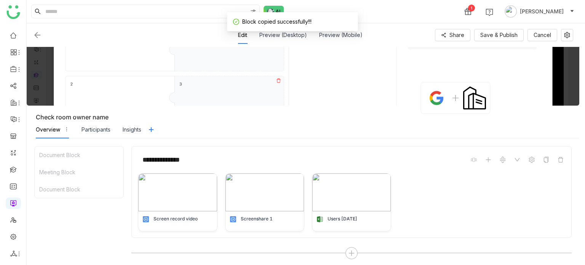
drag, startPoint x: 38, startPoint y: 42, endPoint x: 38, endPoint y: 30, distance: 11.8
click at [38, 30] on div "Edit Preview (Desktop) Preview (Mobile) Share Save & Publish Cancel" at bounding box center [303, 35] width 540 height 18
click at [38, 30] on img at bounding box center [37, 34] width 9 height 9
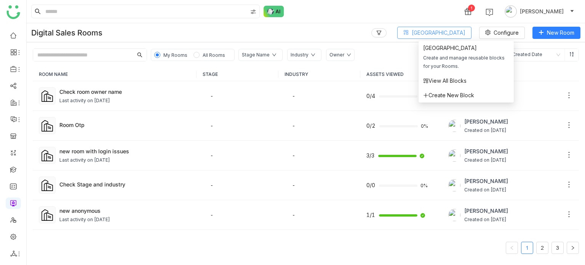
click at [462, 34] on span "Block Library" at bounding box center [439, 33] width 54 height 8
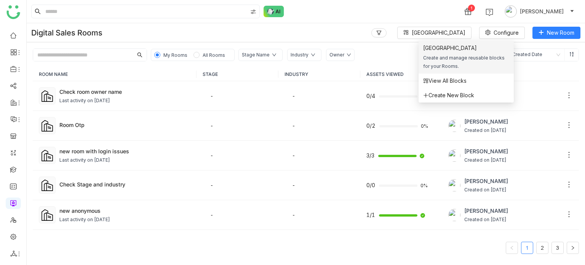
click at [450, 49] on div "Block Library" at bounding box center [466, 48] width 86 height 8
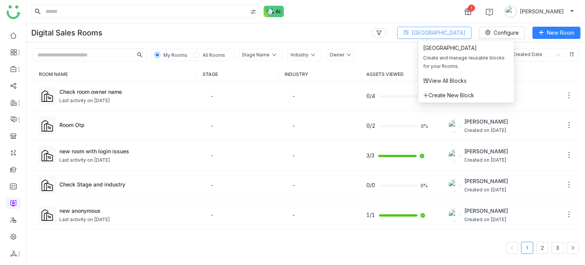
click at [462, 32] on span "Block Library" at bounding box center [439, 33] width 54 height 8
click at [446, 79] on span "View All Blocks" at bounding box center [444, 81] width 43 height 8
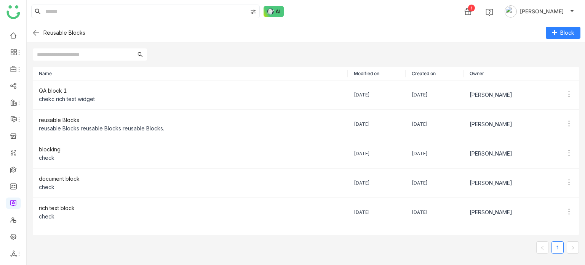
click at [113, 53] on input "text" at bounding box center [83, 54] width 100 height 12
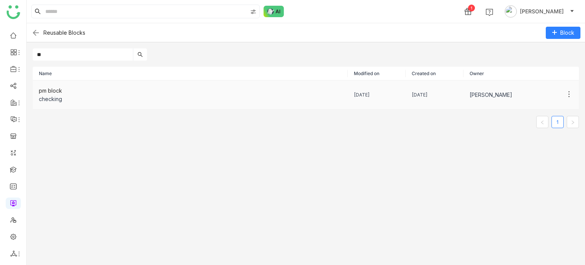
type input "**"
click at [73, 96] on div "checking" at bounding box center [190, 99] width 303 height 8
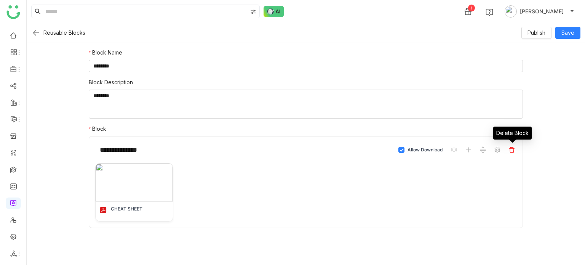
click at [510, 150] on icon at bounding box center [512, 150] width 6 height 6
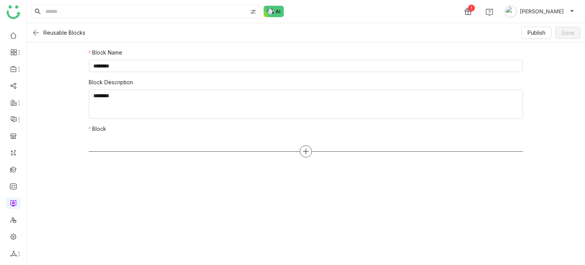
click at [306, 148] on icon at bounding box center [305, 151] width 7 height 7
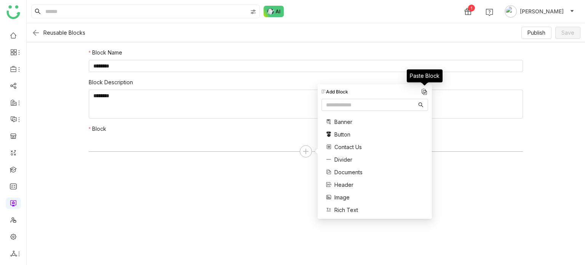
click at [426, 91] on img at bounding box center [424, 92] width 8 height 8
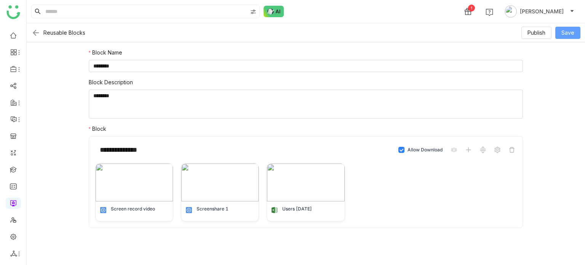
click at [566, 35] on span "Save" at bounding box center [567, 33] width 13 height 8
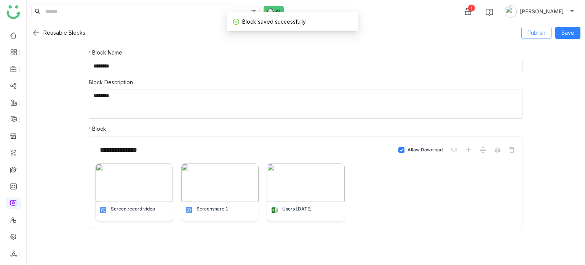
click at [545, 32] on span "Publish" at bounding box center [536, 33] width 18 height 8
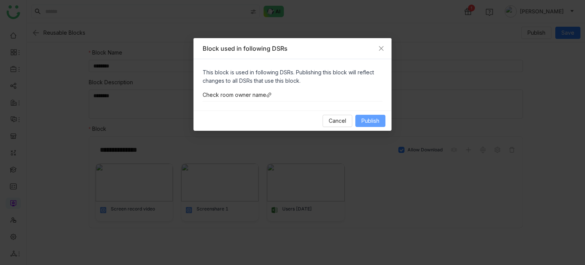
click at [371, 122] on span "Publish" at bounding box center [370, 120] width 18 height 8
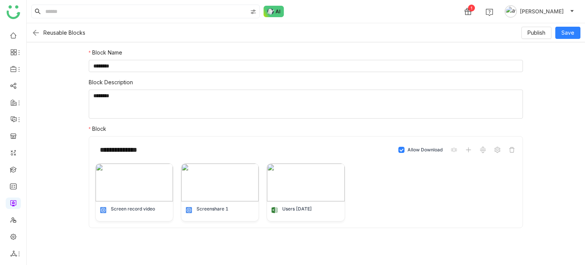
click at [558, 11] on span "[PERSON_NAME]" at bounding box center [542, 11] width 44 height 8
click at [58, 210] on form "**********" at bounding box center [306, 153] width 558 height 222
click at [567, 8] on button "[PERSON_NAME]" at bounding box center [539, 11] width 73 height 12
click at [557, 50] on span "Settings" at bounding box center [549, 47] width 20 height 6
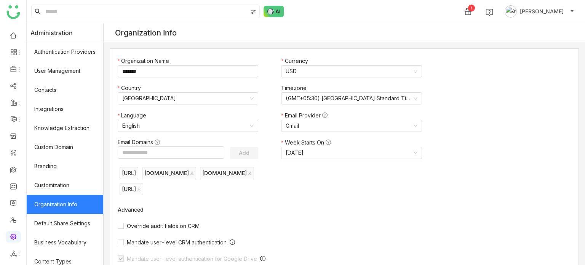
click at [561, 16] on button "[PERSON_NAME]" at bounding box center [539, 11] width 73 height 12
click at [549, 23] on span "Profile" at bounding box center [543, 29] width 34 height 12
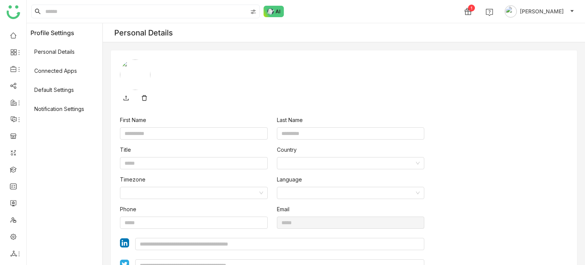
type input "****"
type input "*****"
type input "**********"
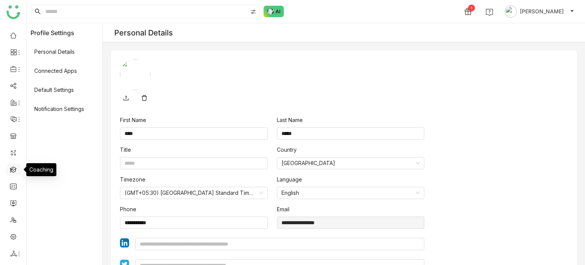
click at [15, 166] on link at bounding box center [13, 169] width 7 height 6
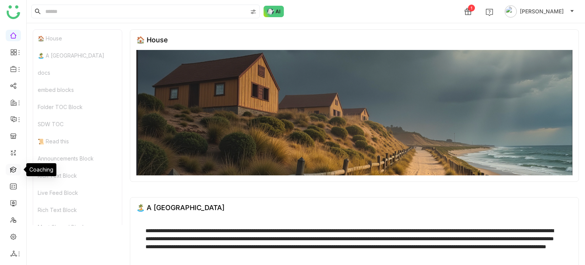
click at [13, 170] on link at bounding box center [13, 169] width 7 height 6
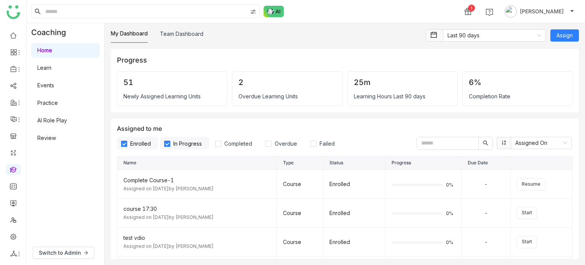
click at [54, 82] on link "Events" at bounding box center [45, 85] width 17 height 6
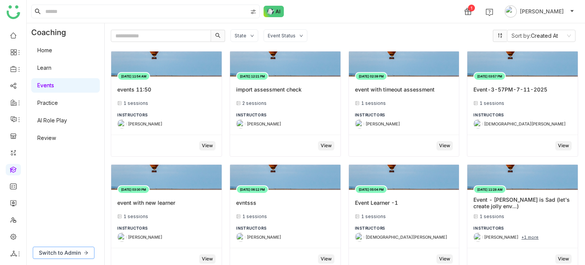
click at [80, 253] on span "Switch to Admin" at bounding box center [60, 252] width 42 height 8
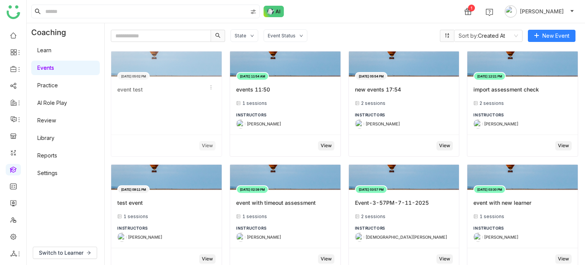
click at [181, 92] on div "event test" at bounding box center [166, 89] width 98 height 13
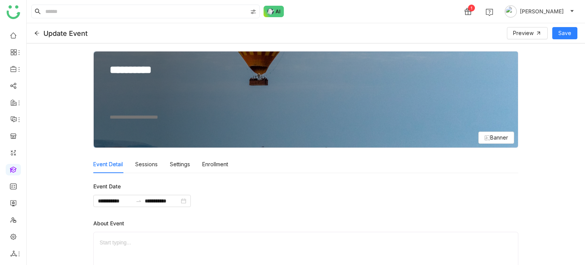
scroll to position [60, 0]
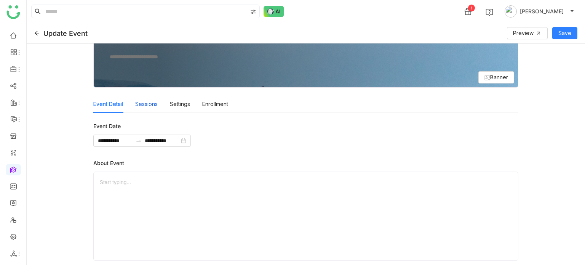
click at [147, 108] on div "Sessions" at bounding box center [146, 104] width 22 height 18
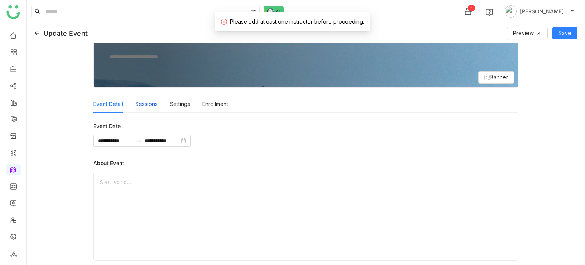
scroll to position [152, 0]
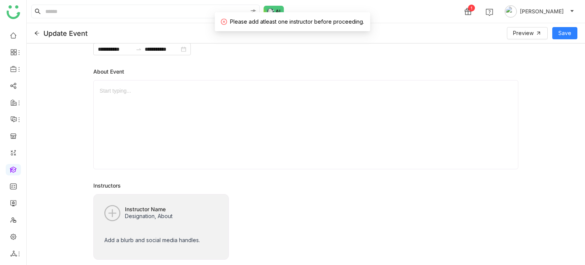
click at [154, 213] on p "Designation, About" at bounding box center [149, 219] width 48 height 12
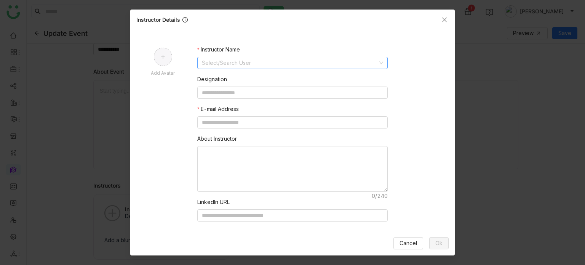
click at [266, 54] on nz-form-item "Instructor Name Select/Search User" at bounding box center [292, 57] width 190 height 24
click at [263, 64] on input at bounding box center [290, 62] width 176 height 11
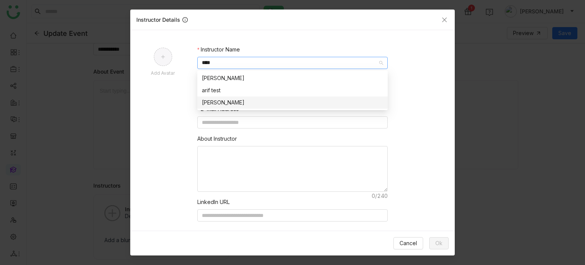
type input "****"
click at [221, 100] on div "[PERSON_NAME]" at bounding box center [292, 102] width 181 height 8
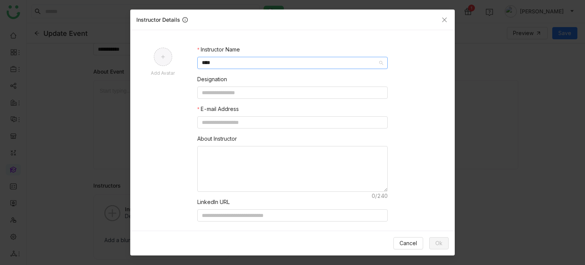
type input "**********"
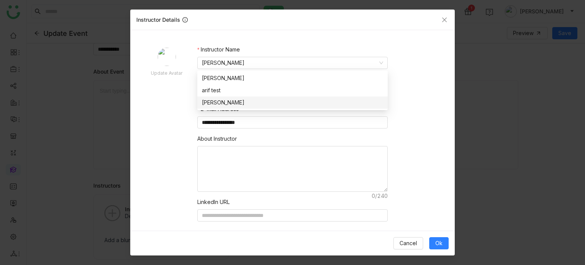
click at [160, 104] on form "**********" at bounding box center [292, 137] width 324 height 185
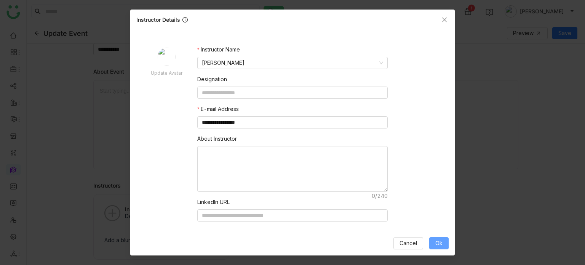
click at [443, 238] on button "Ok" at bounding box center [438, 243] width 19 height 12
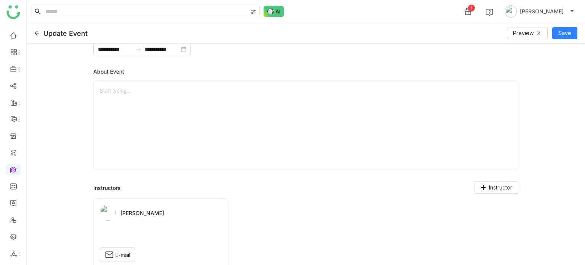
scroll to position [33, 0]
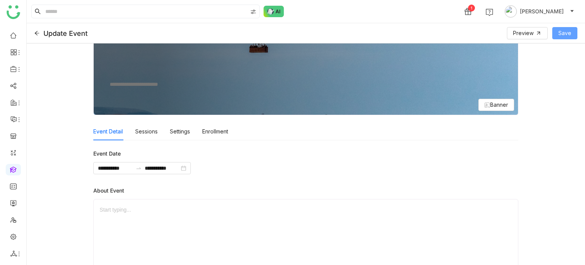
click at [555, 34] on button "Save" at bounding box center [564, 33] width 25 height 12
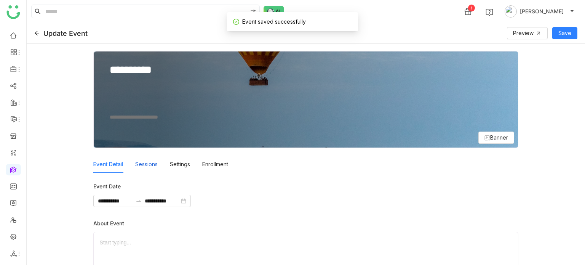
click at [154, 169] on div "Sessions" at bounding box center [146, 164] width 22 height 18
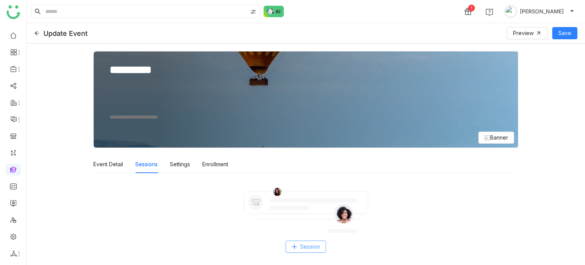
click at [315, 250] on button "Session" at bounding box center [306, 246] width 40 height 12
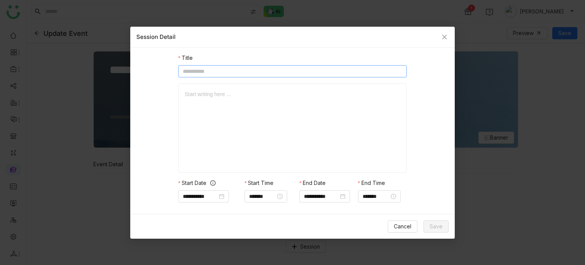
click at [259, 72] on input at bounding box center [292, 71] width 228 height 12
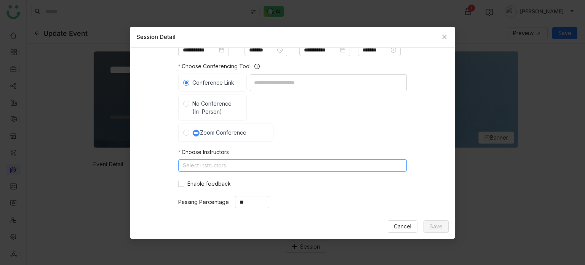
type input "*****"
click at [247, 166] on nz-select-top-control "Select instructors" at bounding box center [292, 165] width 228 height 12
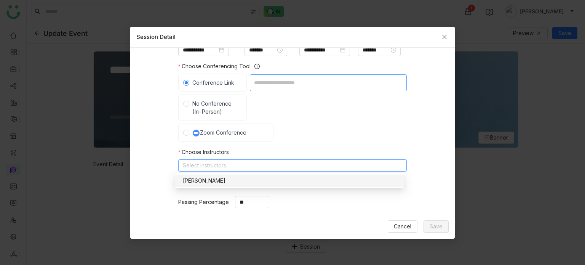
click at [274, 85] on input at bounding box center [328, 82] width 157 height 17
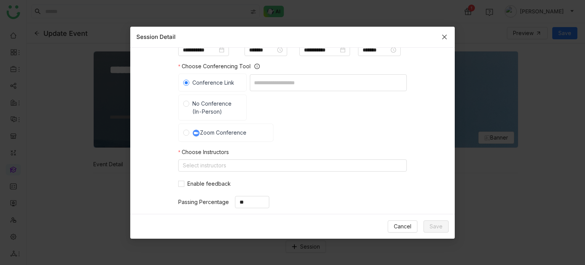
click at [443, 36] on icon "Close" at bounding box center [444, 37] width 6 height 6
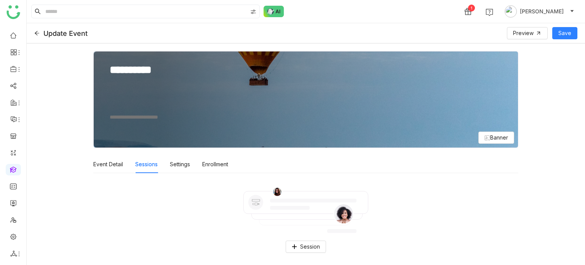
click at [36, 33] on icon at bounding box center [37, 33] width 5 height 4
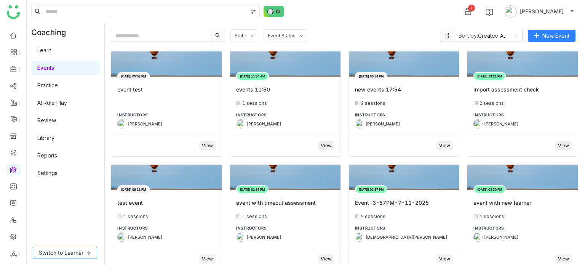
click at [46, 254] on span "Switch to Learner" at bounding box center [61, 252] width 45 height 8
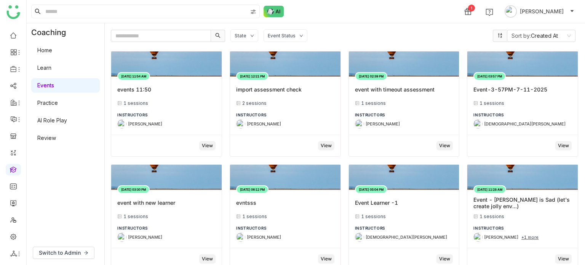
click at [78, 262] on div "Switch to Admin" at bounding box center [66, 252] width 78 height 24
click at [80, 257] on button "Switch to Admin" at bounding box center [64, 252] width 62 height 12
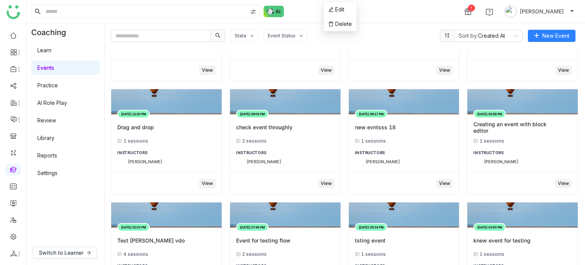
scroll to position [1239, 0]
